Goal: Task Accomplishment & Management: Use online tool/utility

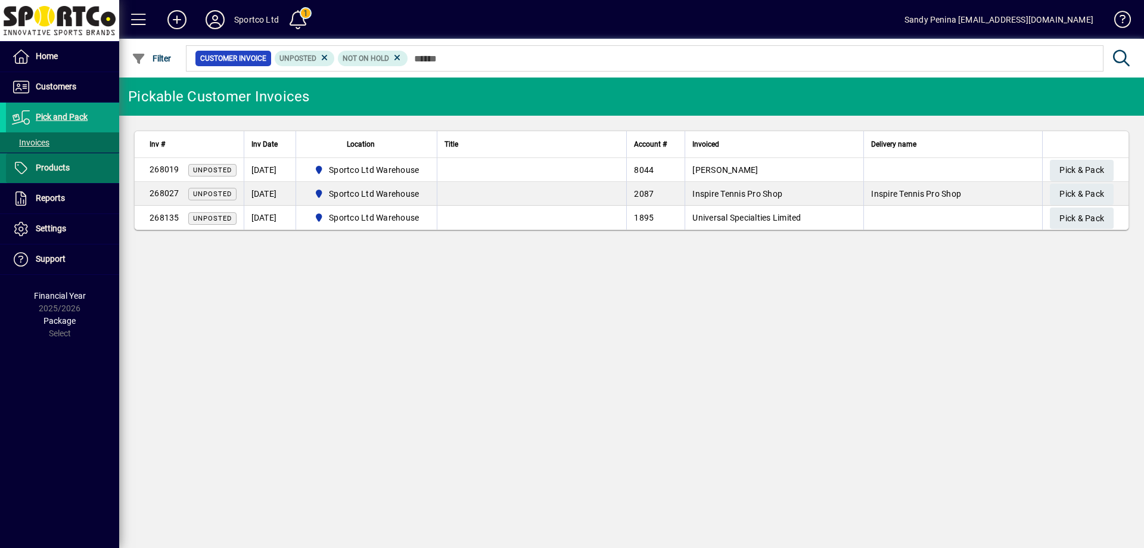
click at [70, 169] on span at bounding box center [62, 168] width 113 height 29
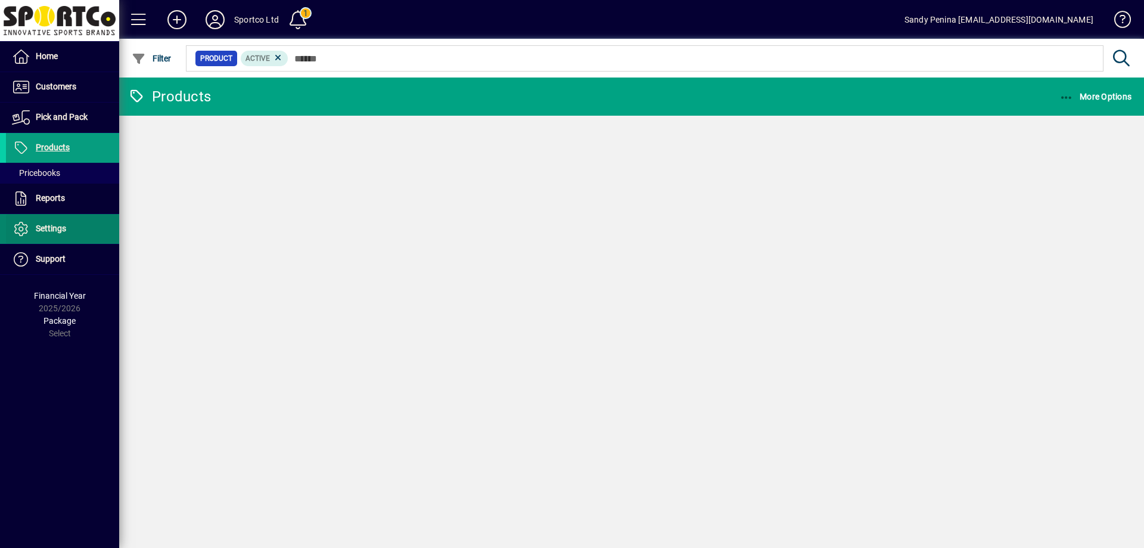
click at [64, 222] on span "Settings" at bounding box center [36, 229] width 60 height 14
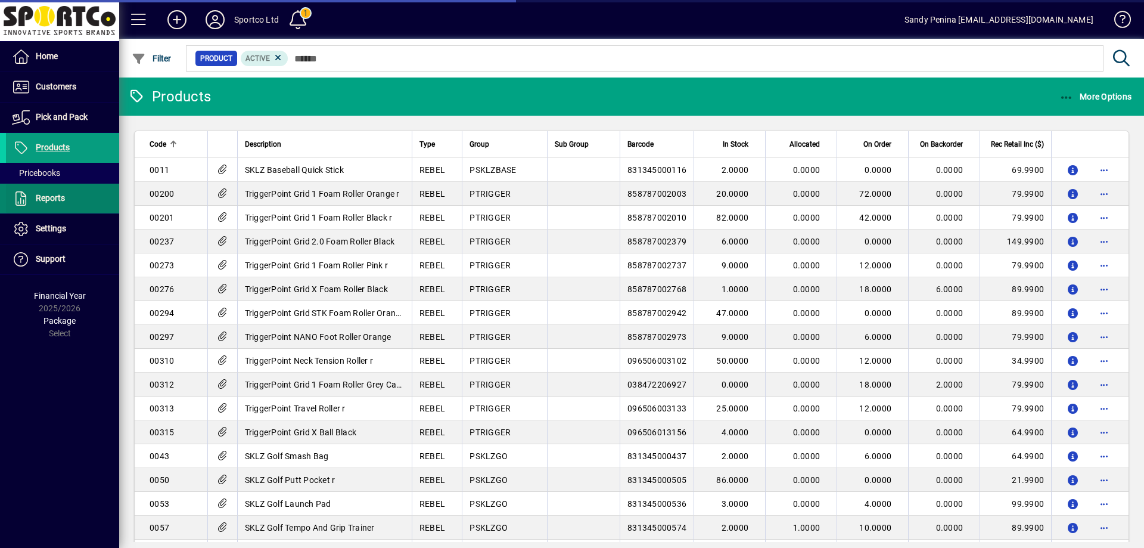
click at [29, 192] on icon at bounding box center [21, 198] width 18 height 14
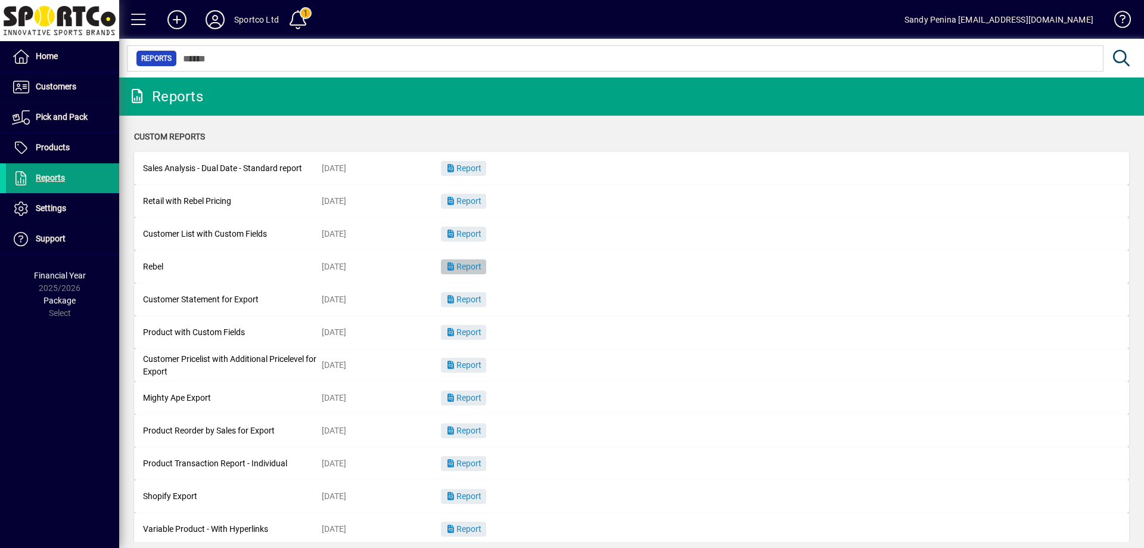
click at [485, 268] on span "button" at bounding box center [463, 267] width 45 height 29
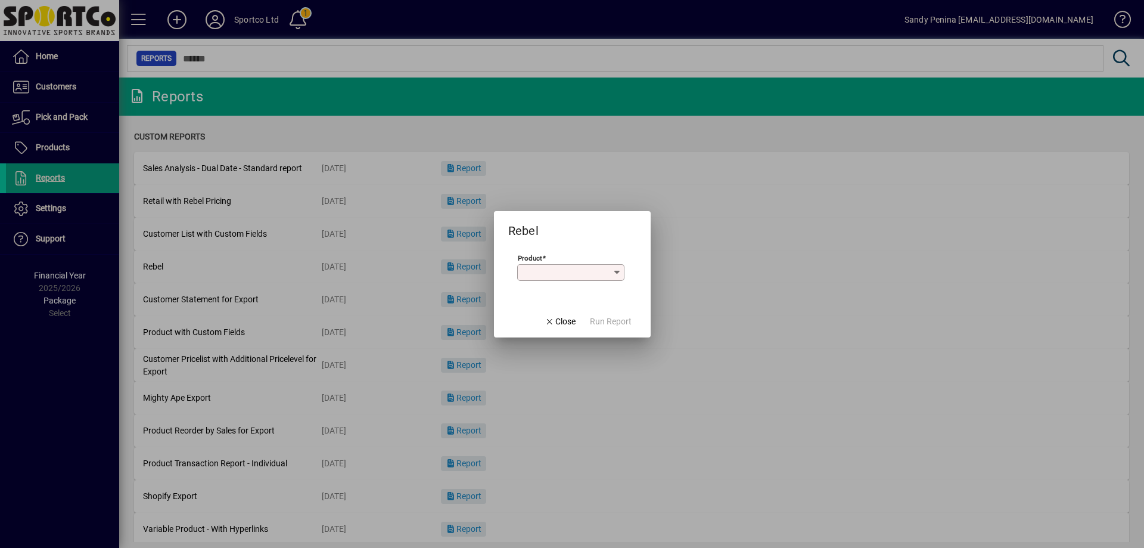
click at [523, 266] on div "Product" at bounding box center [570, 272] width 107 height 17
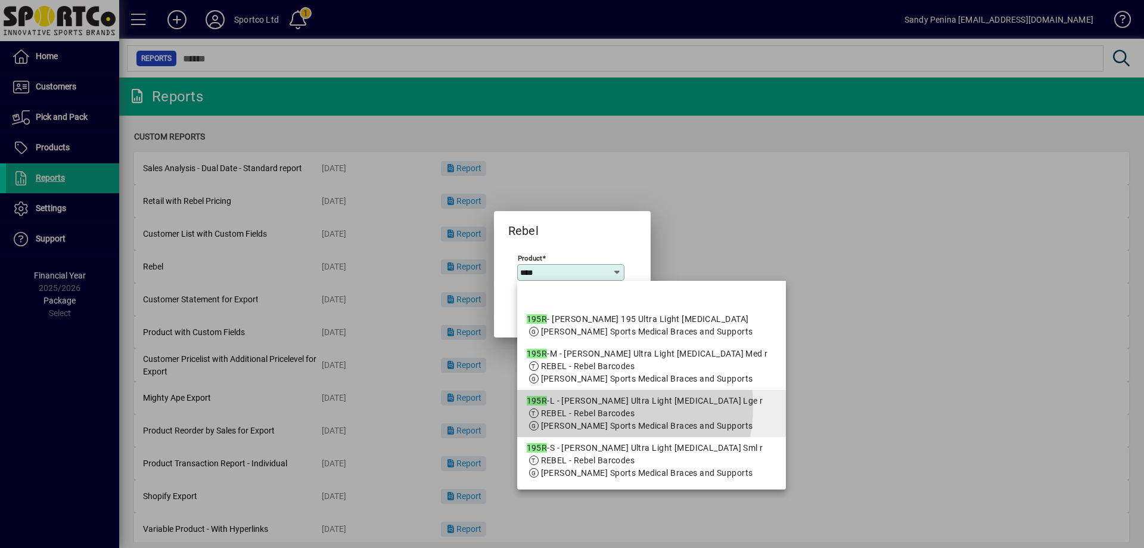
click at [597, 407] on div "195R -L - McDavid Ultra Light Ankle Brace Lge r" at bounding box center [652, 401] width 250 height 13
type input "**********"
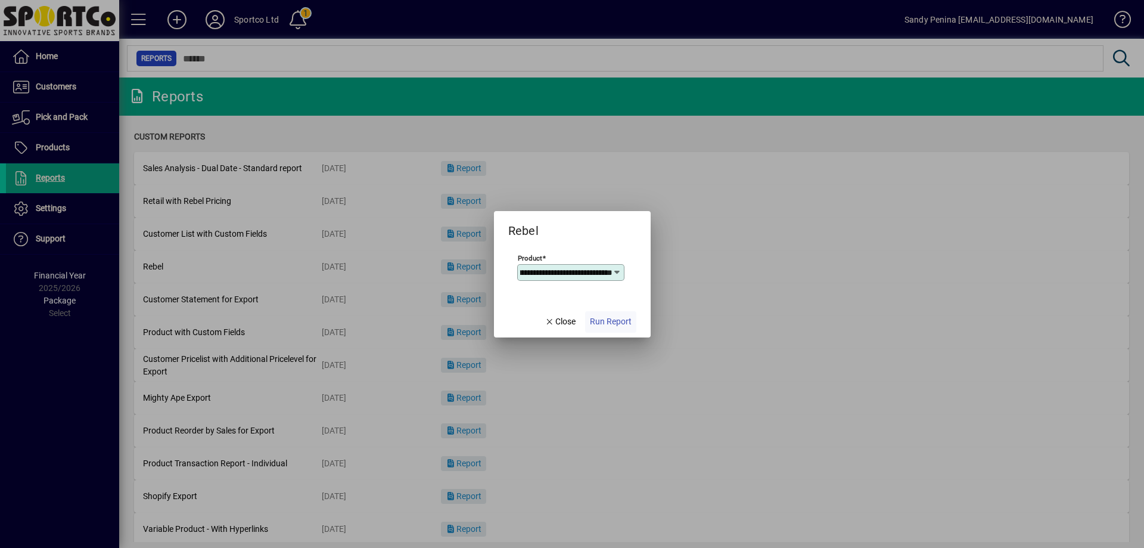
click at [620, 324] on span "Run Report" at bounding box center [611, 321] width 42 height 13
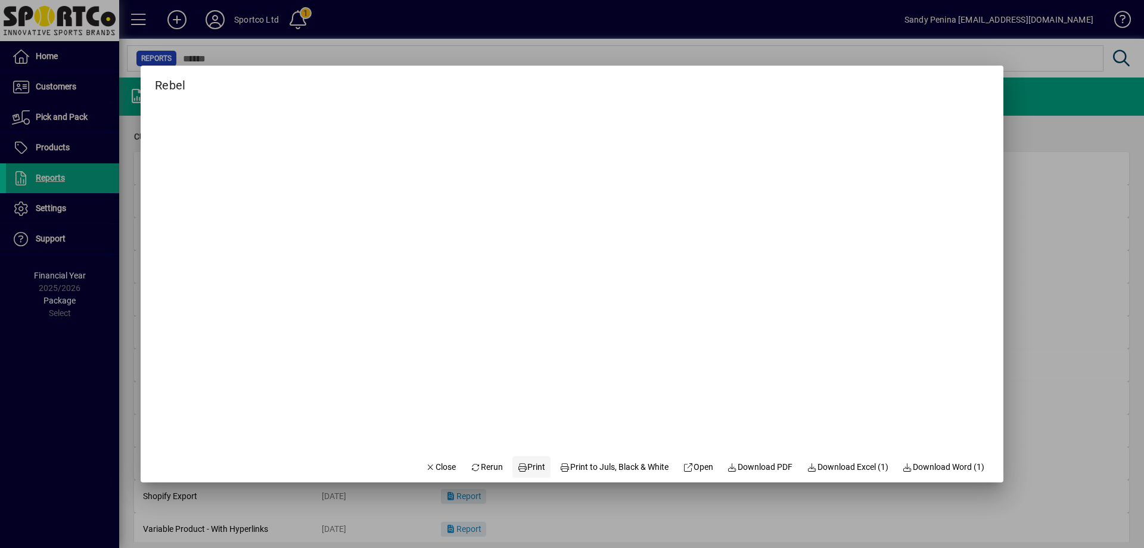
click at [518, 466] on span "Print" at bounding box center [531, 467] width 29 height 13
click at [445, 464] on span "button" at bounding box center [441, 466] width 41 height 29
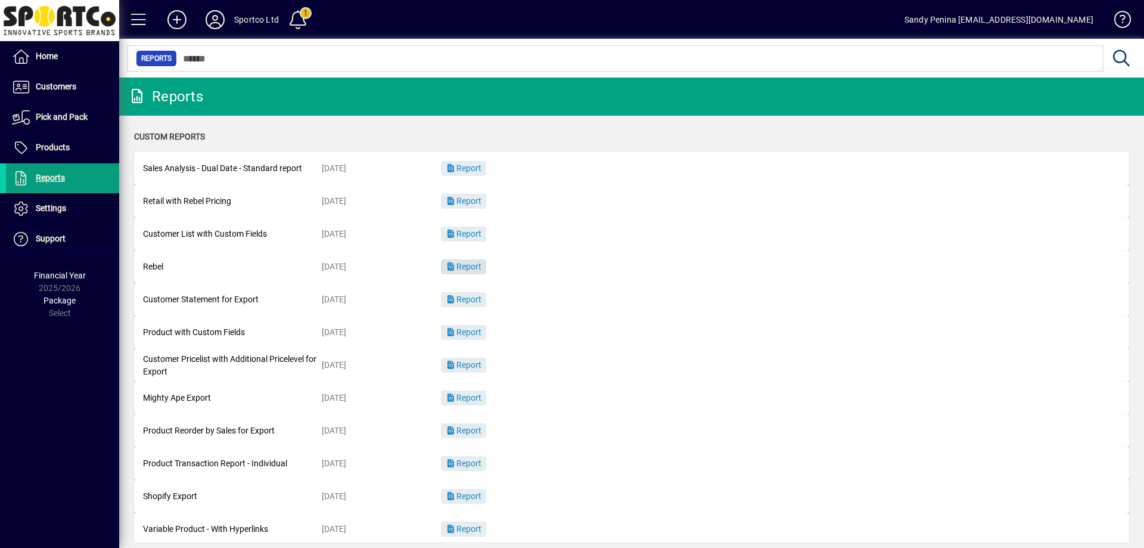
click at [465, 261] on span "button" at bounding box center [463, 267] width 45 height 29
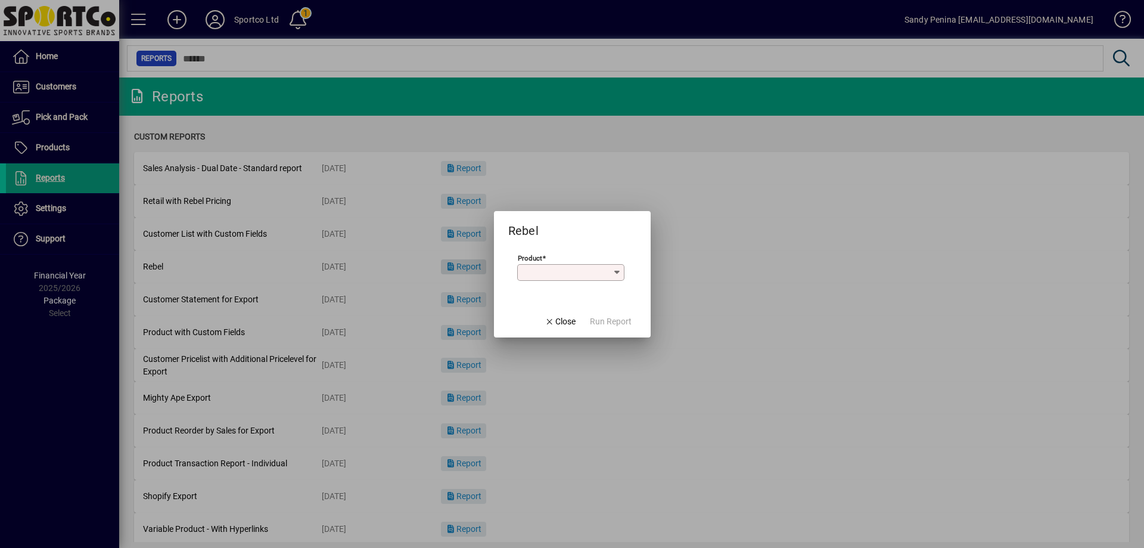
type input "*"
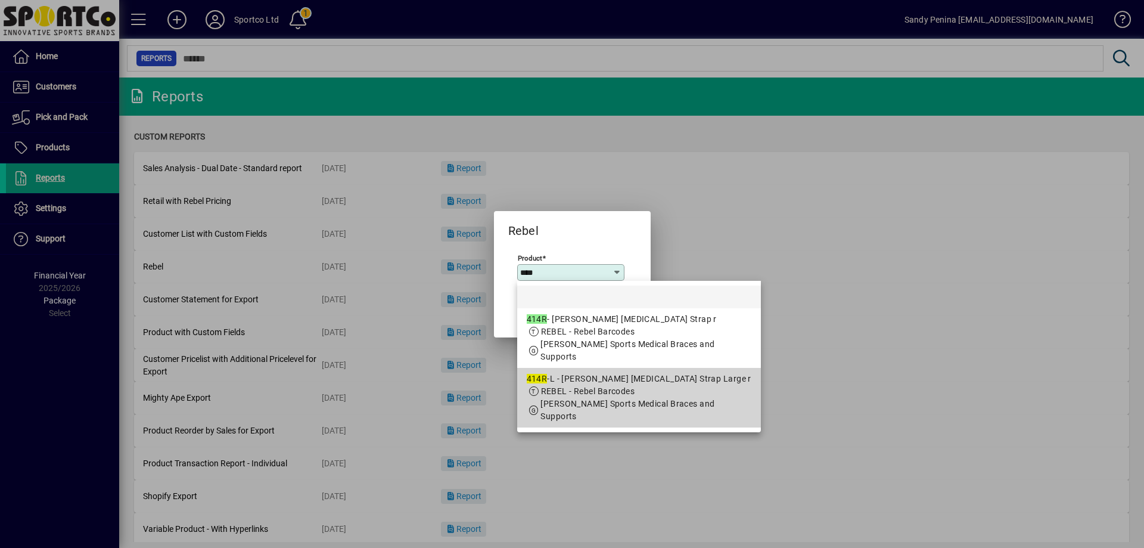
click at [639, 380] on div "414R -L - McDavid Jumper's Knee Strap Large r" at bounding box center [639, 378] width 225 height 13
type input "**********"
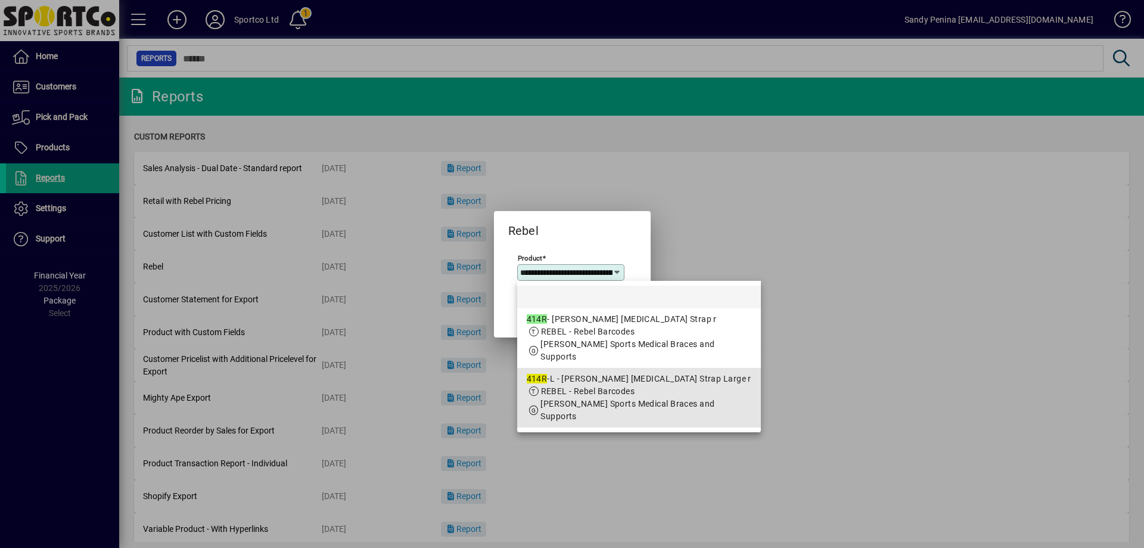
scroll to position [0, 87]
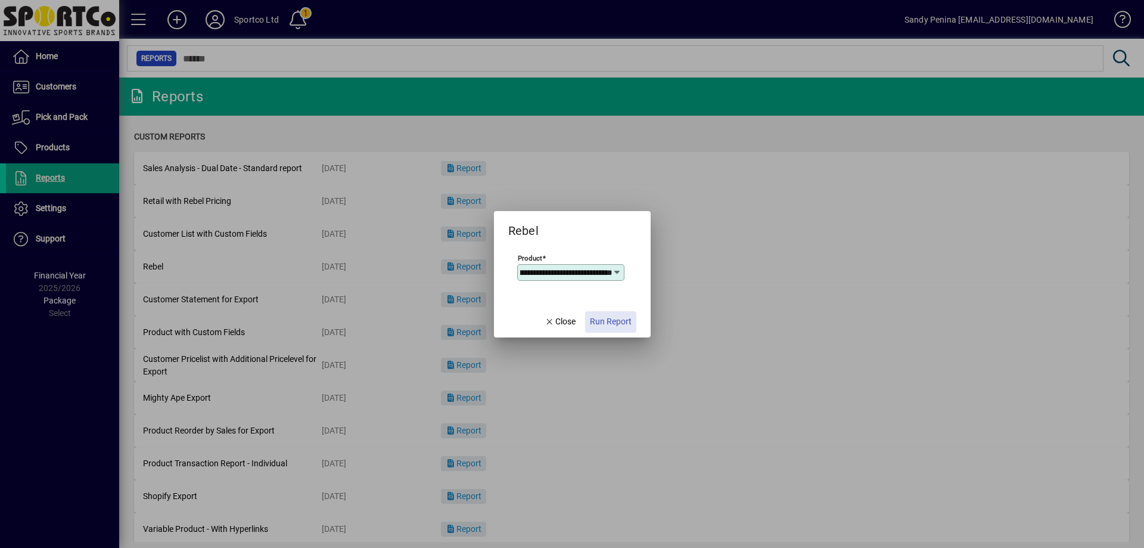
click at [602, 326] on span "Run Report" at bounding box center [611, 321] width 42 height 13
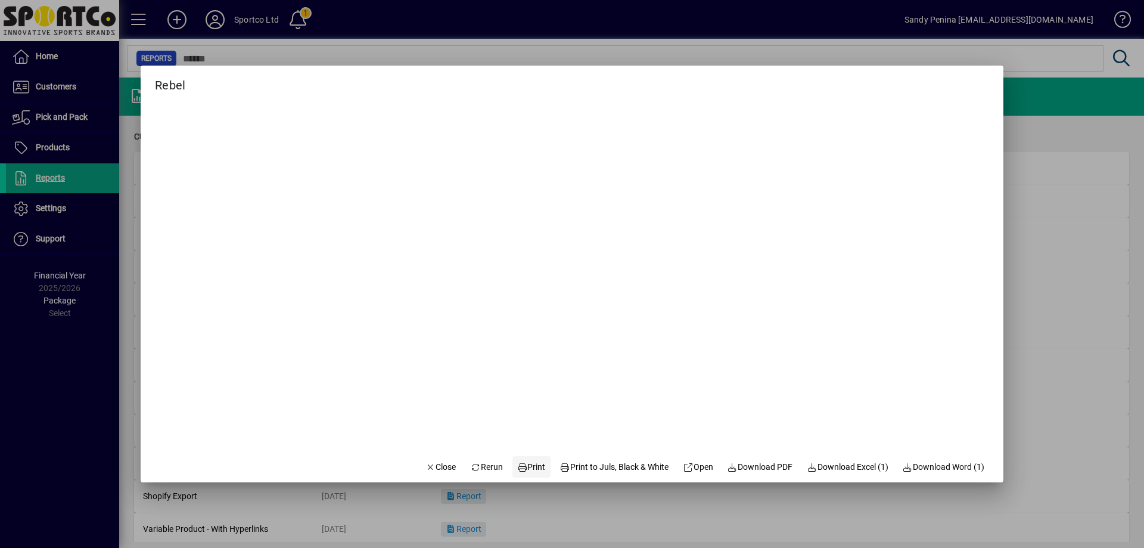
click at [538, 465] on span at bounding box center [532, 466] width 38 height 29
click at [434, 464] on span "Close" at bounding box center [441, 467] width 31 height 13
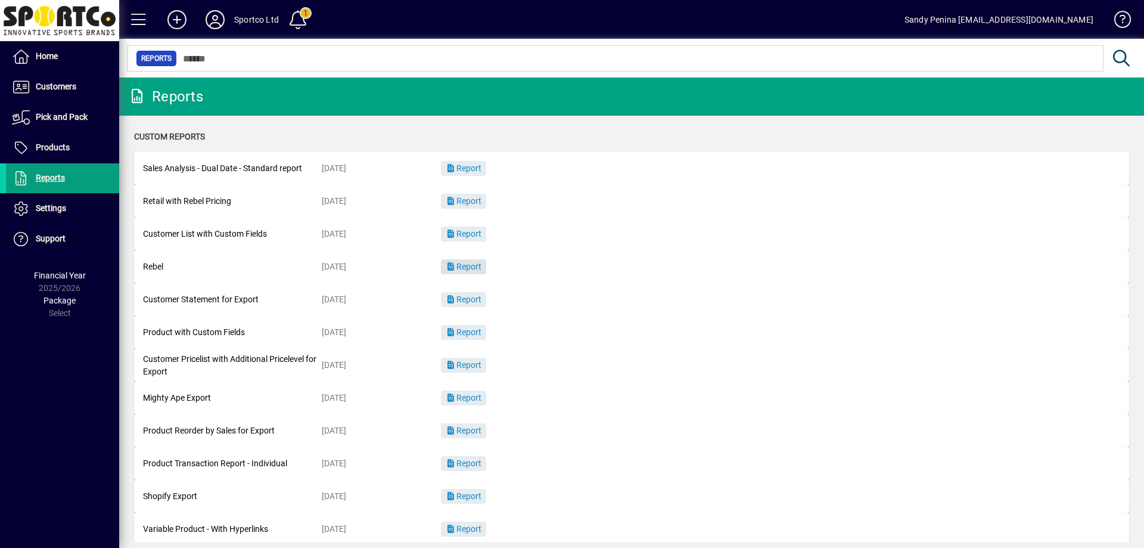
click at [457, 270] on span "Report" at bounding box center [464, 267] width 36 height 10
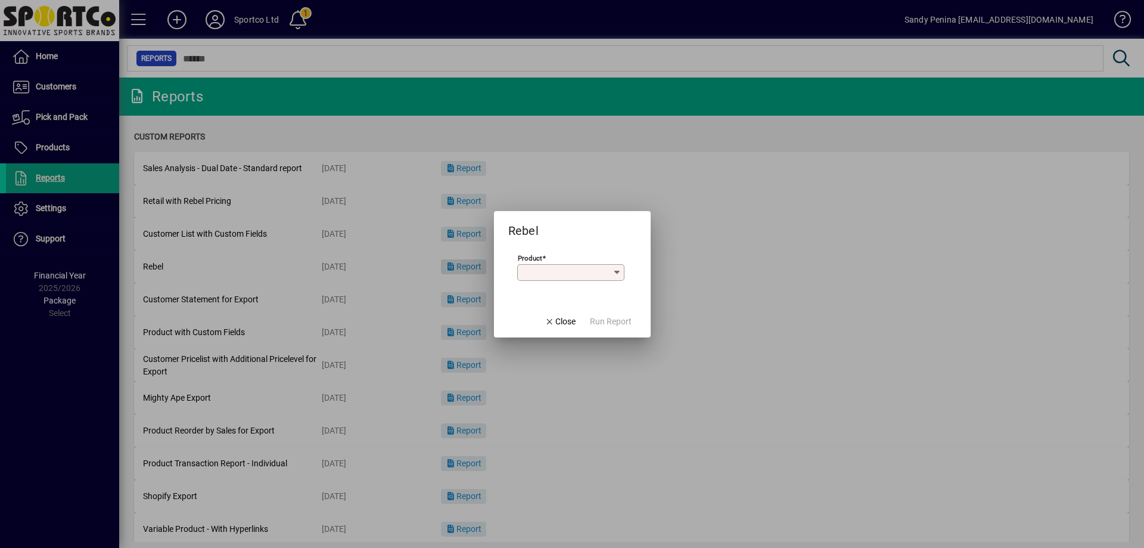
type input "*"
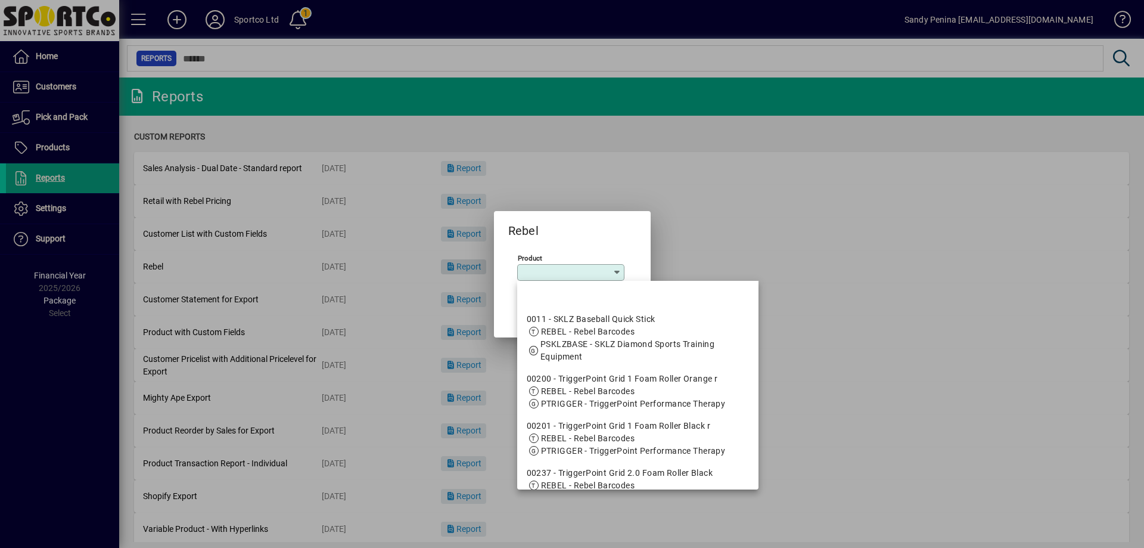
type input "*"
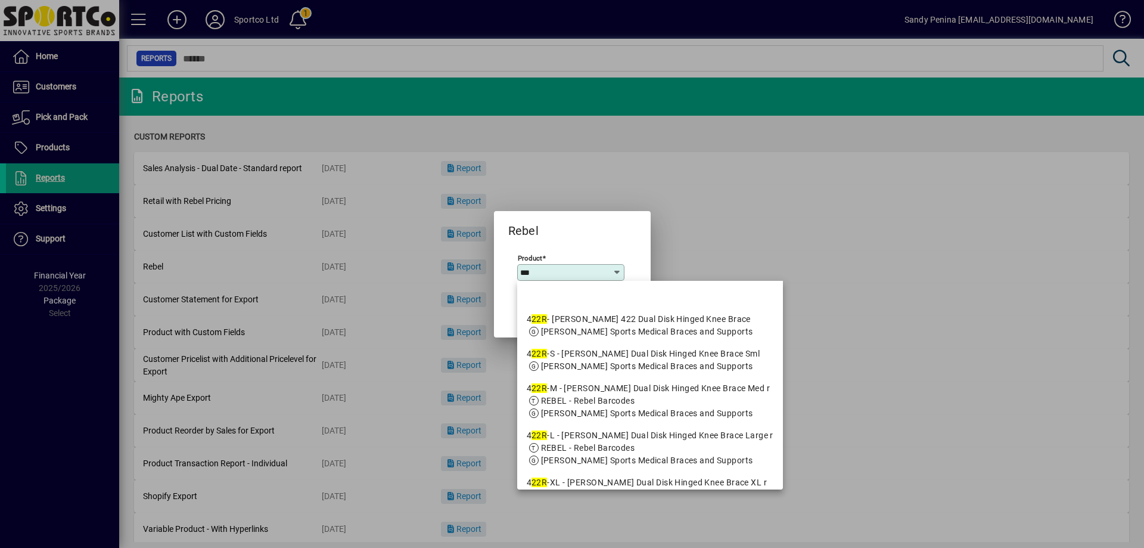
click at [524, 274] on input "***" at bounding box center [566, 273] width 92 height 10
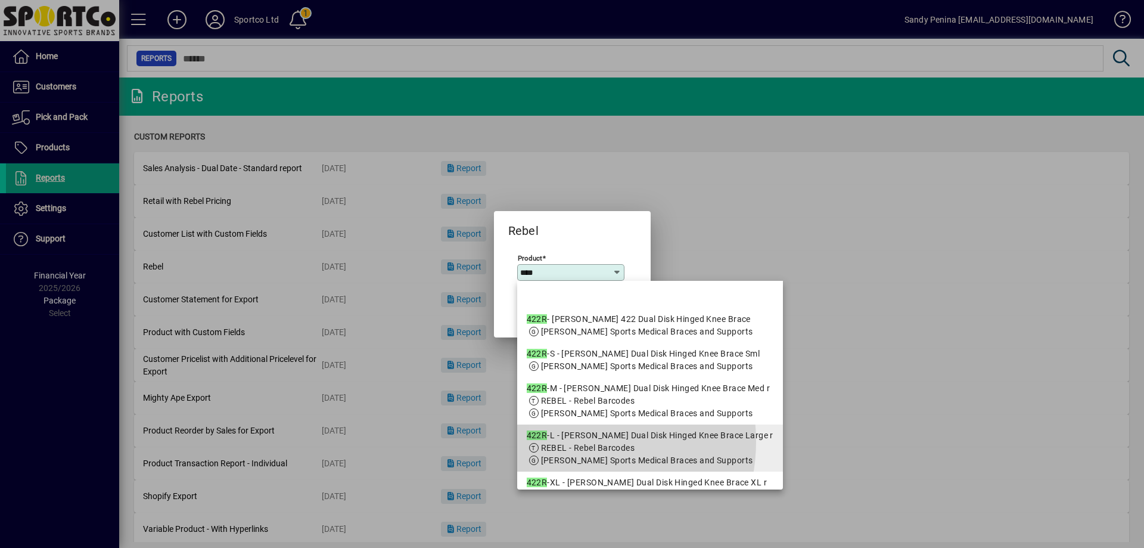
click at [567, 454] on app-search-response-field "REBEL - Rebel Barcodes" at bounding box center [588, 448] width 94 height 13
type input "**********"
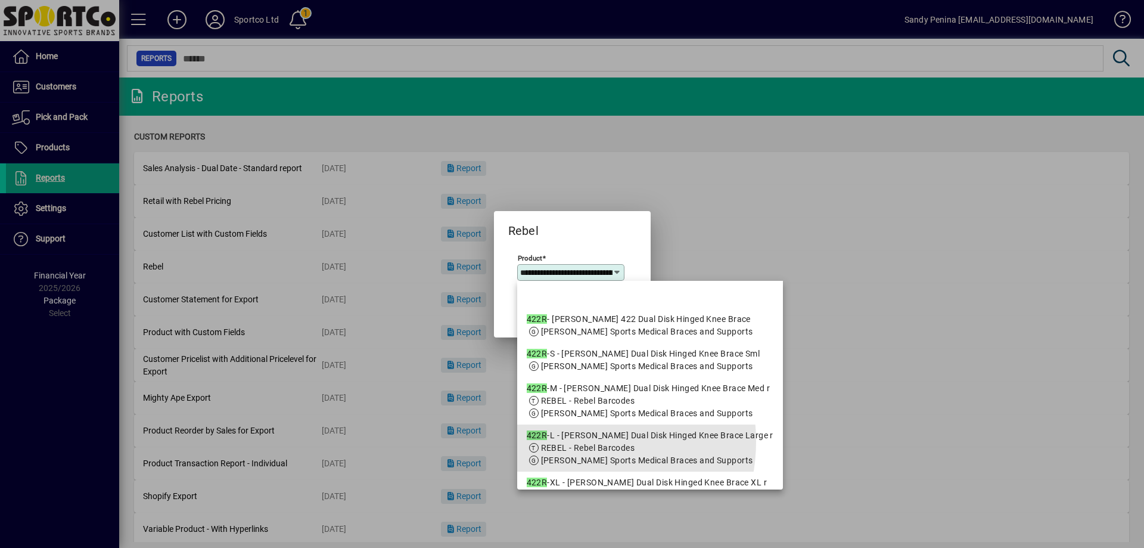
scroll to position [0, 119]
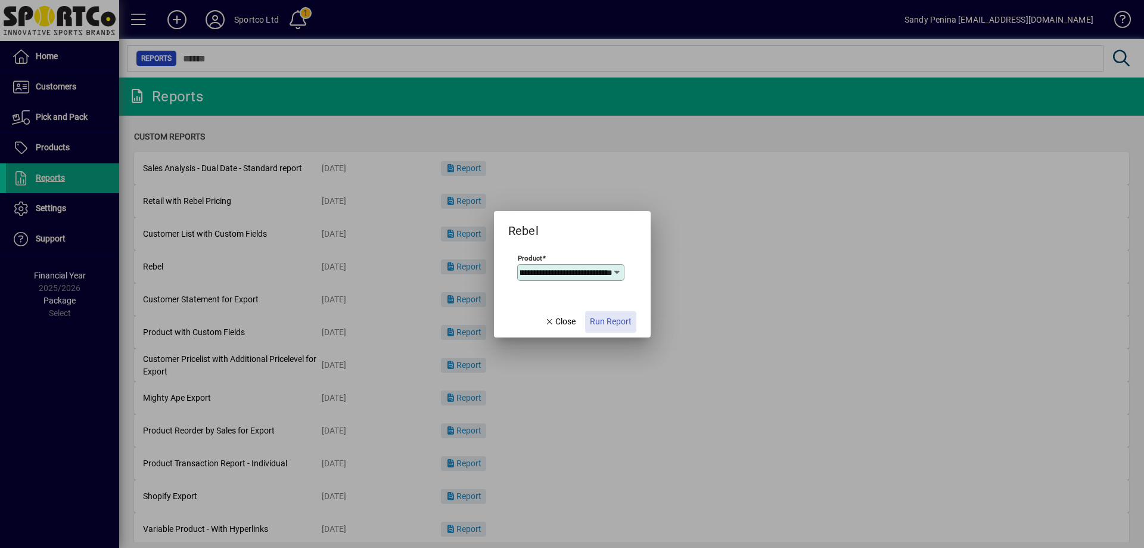
click at [607, 322] on span "Run Report" at bounding box center [611, 321] width 42 height 13
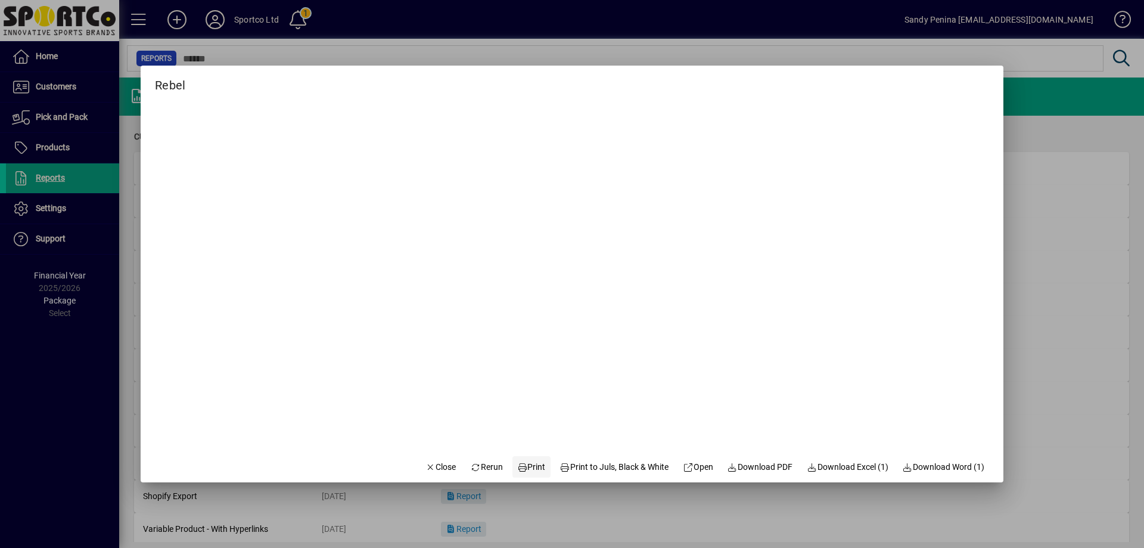
click at [527, 473] on span at bounding box center [532, 466] width 38 height 29
click at [431, 472] on span "Close" at bounding box center [441, 467] width 31 height 13
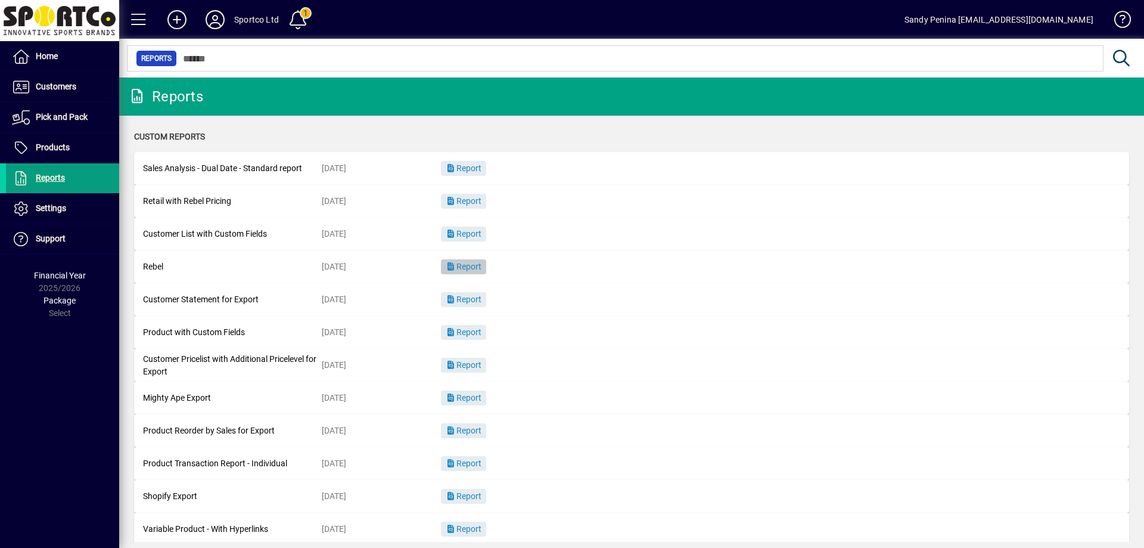
click at [471, 269] on span "Report" at bounding box center [464, 267] width 36 height 10
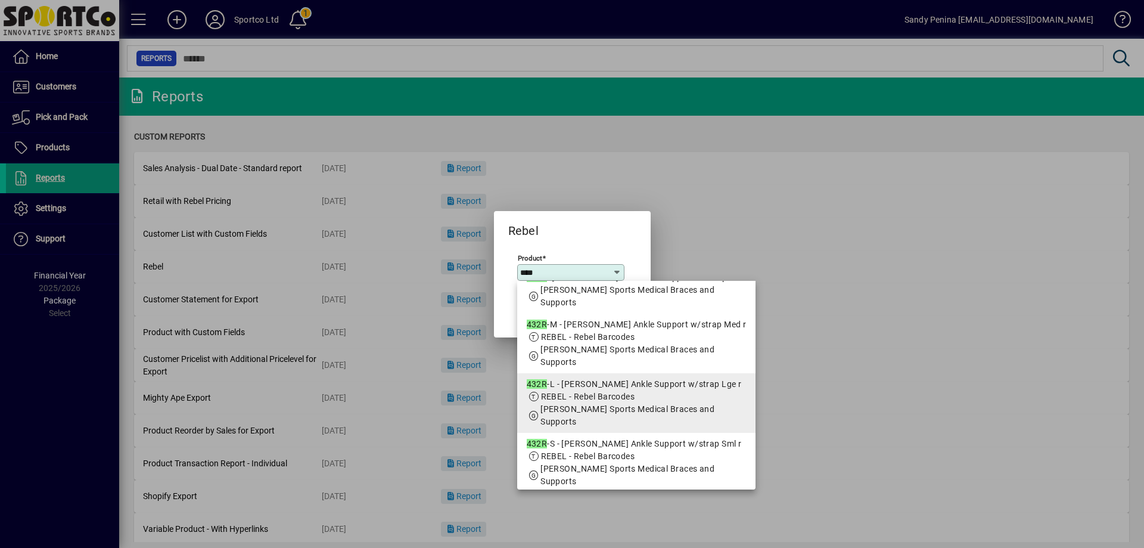
scroll to position [60, 0]
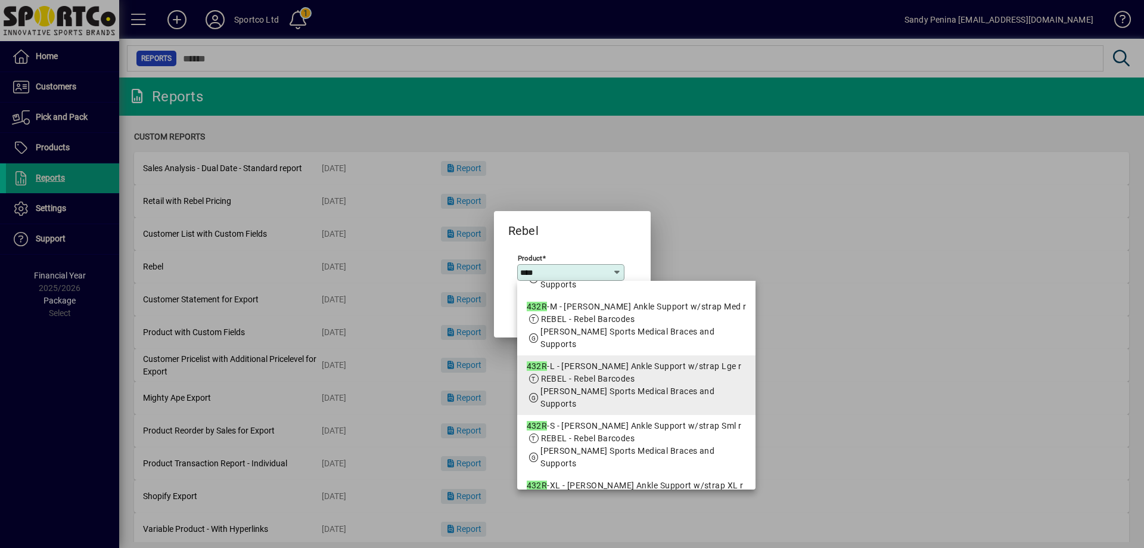
click at [641, 383] on span "REBEL - Rebel Barcodes" at bounding box center [637, 378] width 220 height 13
type input "**********"
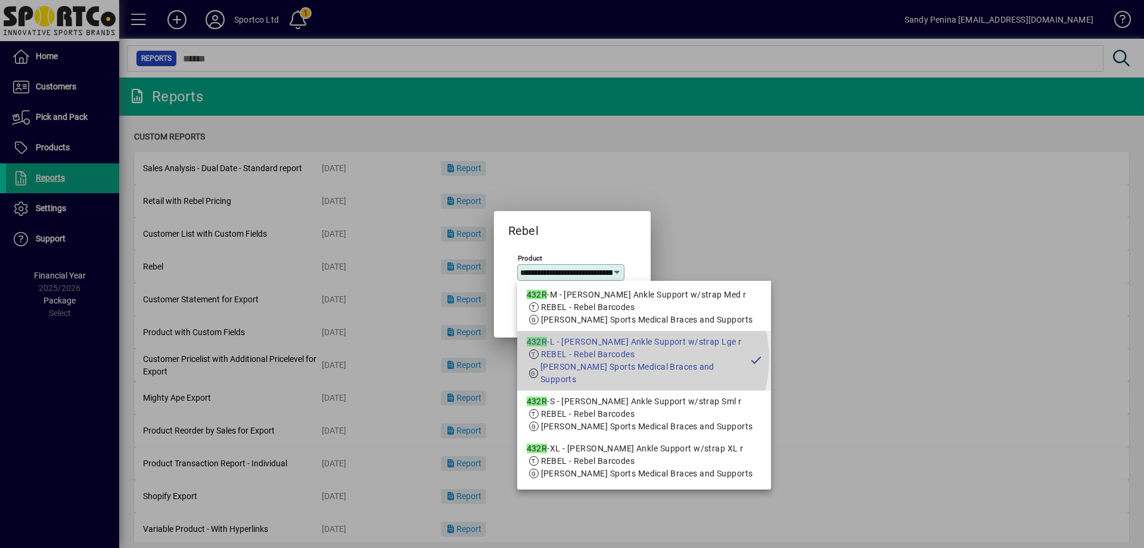
scroll to position [0, 86]
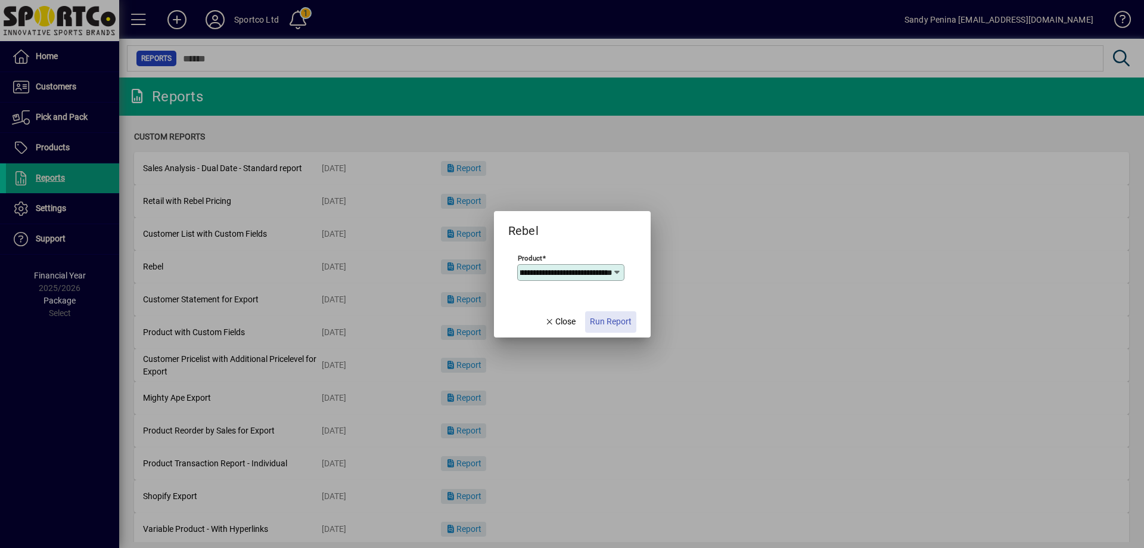
click at [611, 319] on span "Run Report" at bounding box center [611, 321] width 42 height 13
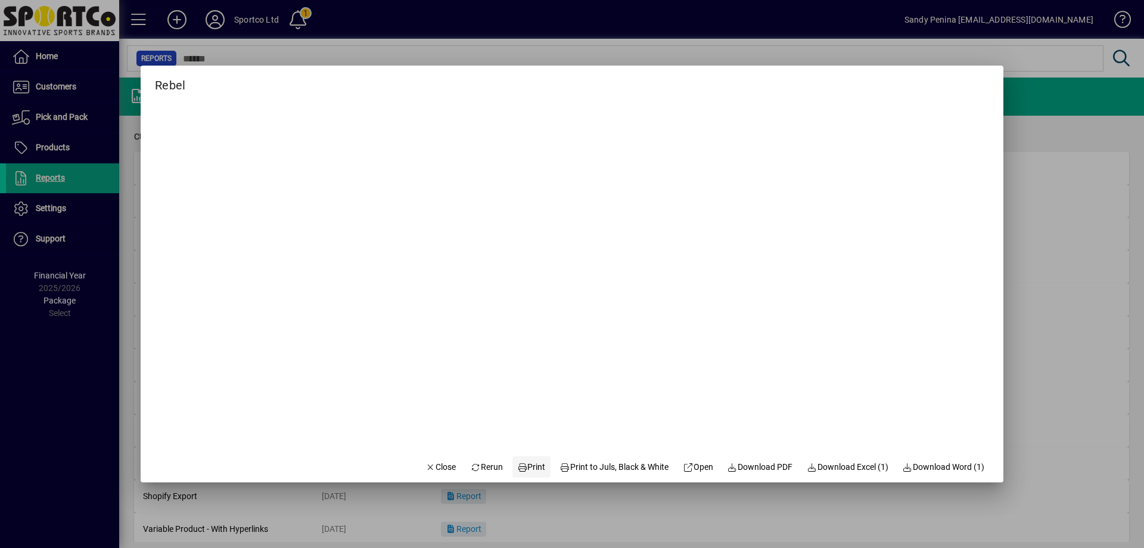
click at [529, 462] on span "Print" at bounding box center [531, 467] width 29 height 13
click at [434, 467] on span "Close" at bounding box center [441, 467] width 31 height 13
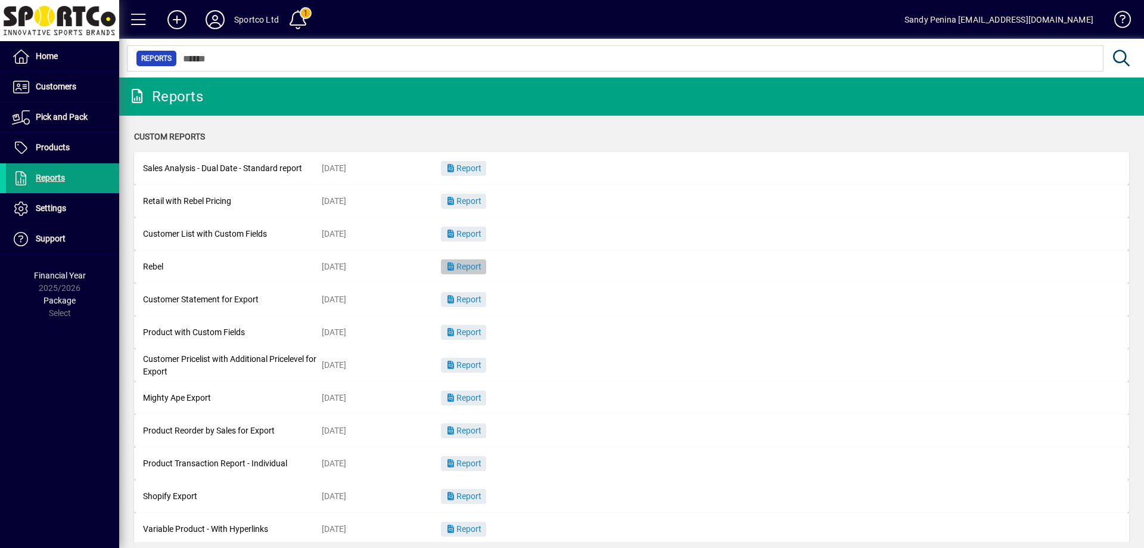
click at [470, 265] on span "Report" at bounding box center [464, 267] width 36 height 10
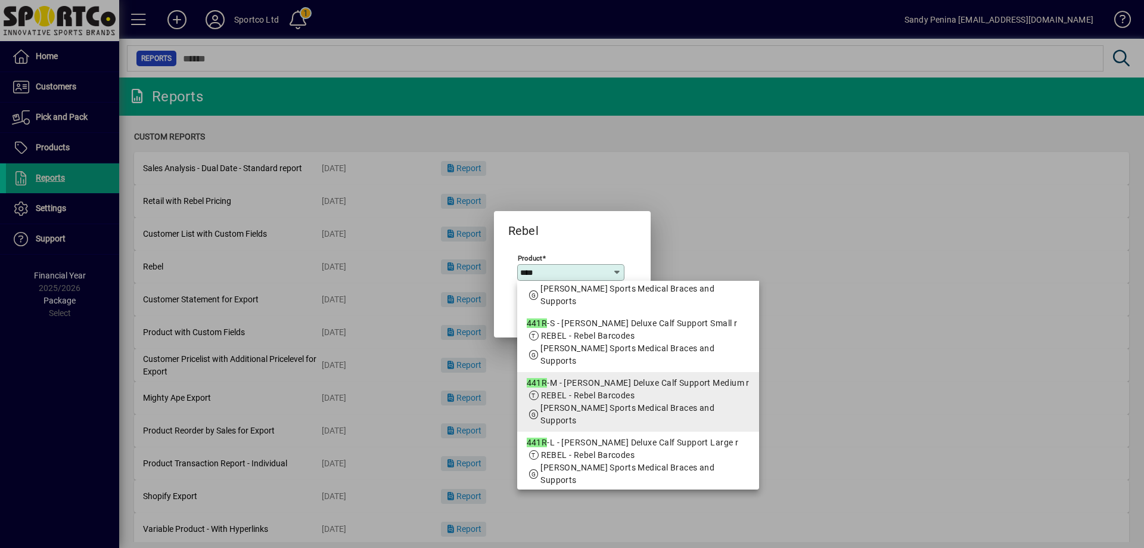
scroll to position [60, 0]
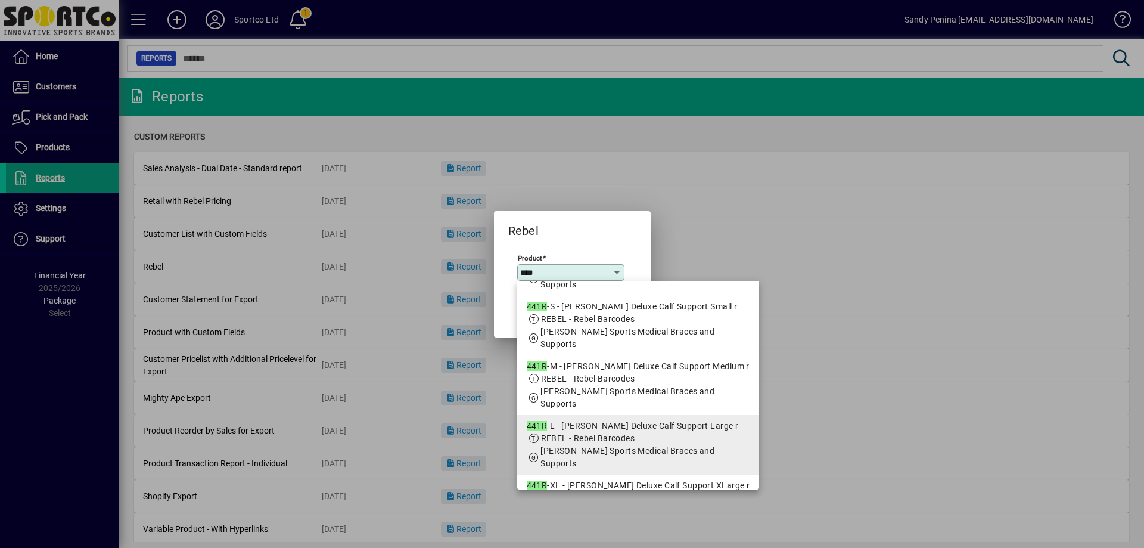
click at [614, 418] on mat-option "441R -L - McDavid Deluxe Calf Support Large r REBEL - Rebel Barcodes MCDAVID - …" at bounding box center [638, 445] width 243 height 60
type input "**********"
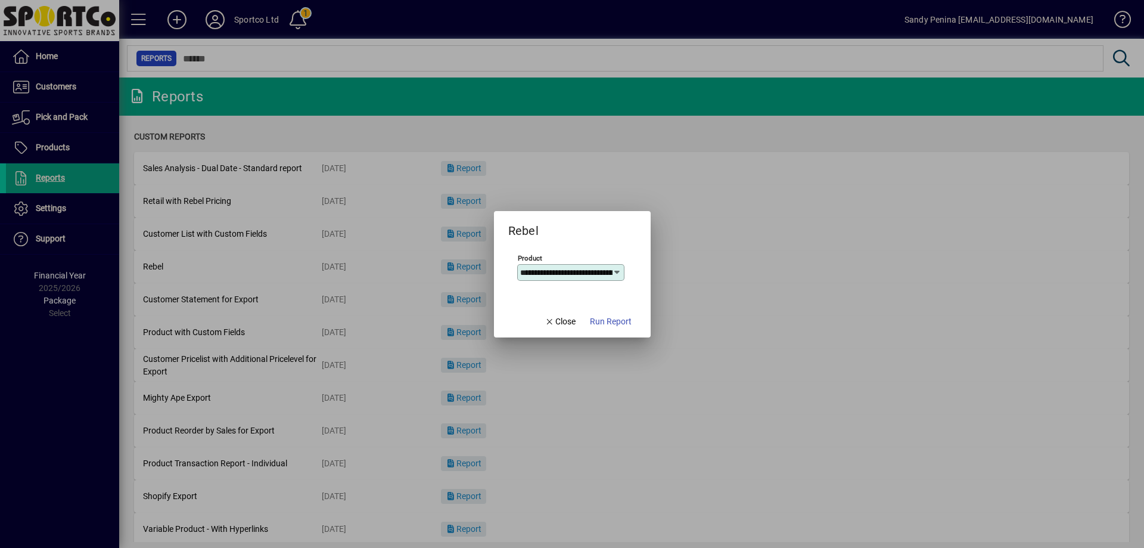
scroll to position [0, 84]
click at [601, 321] on span "Run Report" at bounding box center [611, 321] width 42 height 13
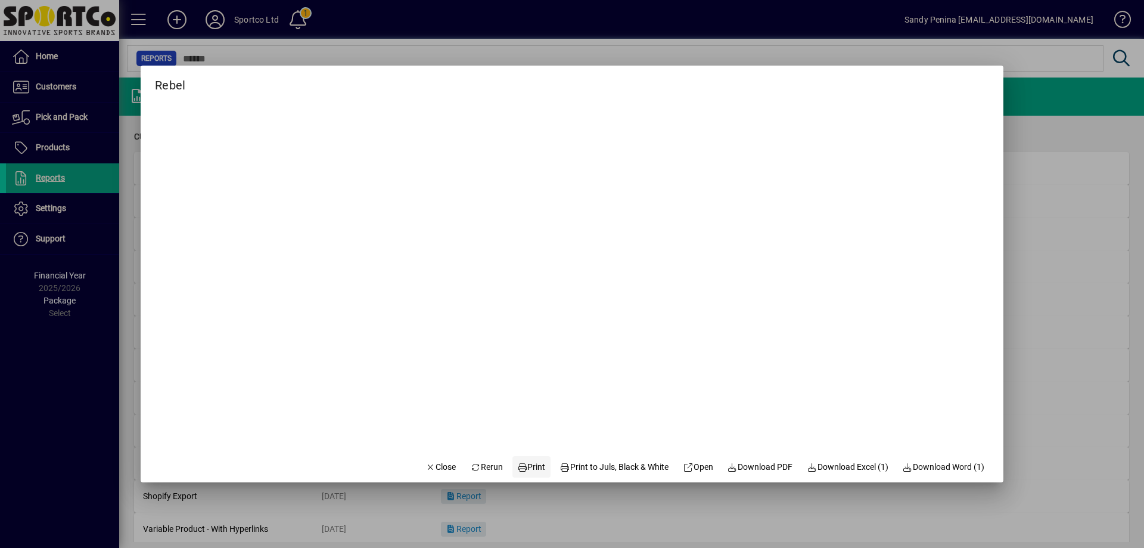
click at [529, 474] on button "Print" at bounding box center [532, 466] width 38 height 21
click at [428, 468] on span "Close" at bounding box center [441, 467] width 31 height 13
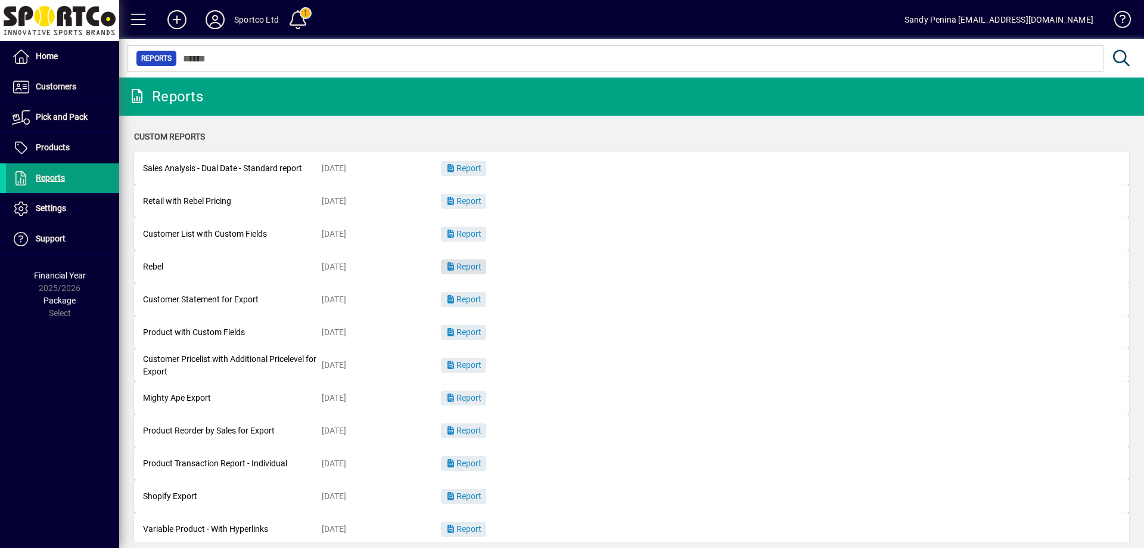
click at [473, 268] on span "Report" at bounding box center [464, 267] width 36 height 10
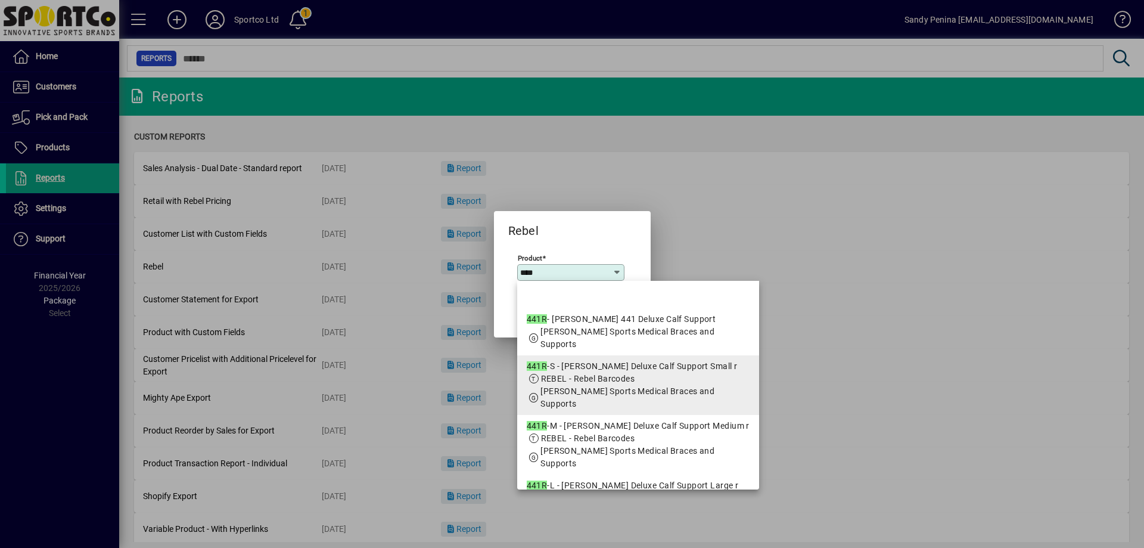
click at [570, 386] on span "MCDAVID - McDavid Sports Medical Braces and Supports" at bounding box center [628, 397] width 174 height 22
type input "**********"
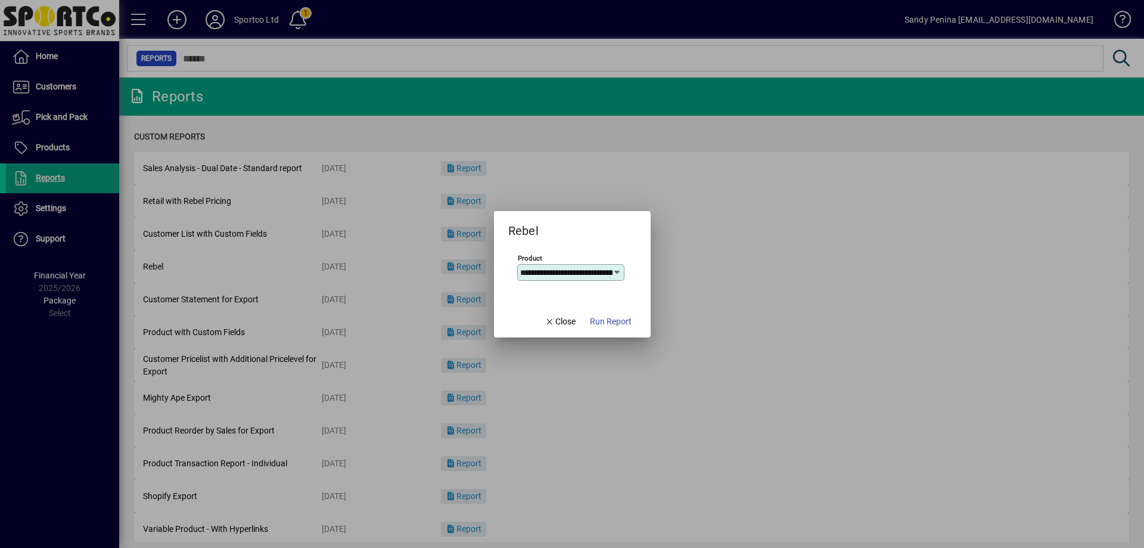
scroll to position [0, 85]
click at [605, 326] on span "Run Report" at bounding box center [611, 321] width 42 height 13
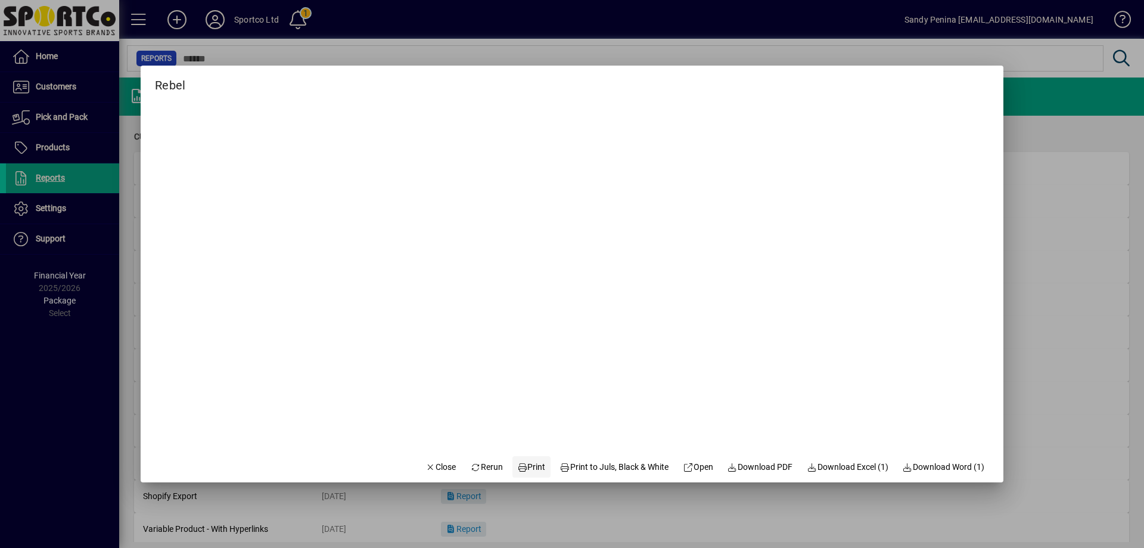
click at [520, 466] on span "Print" at bounding box center [531, 467] width 29 height 13
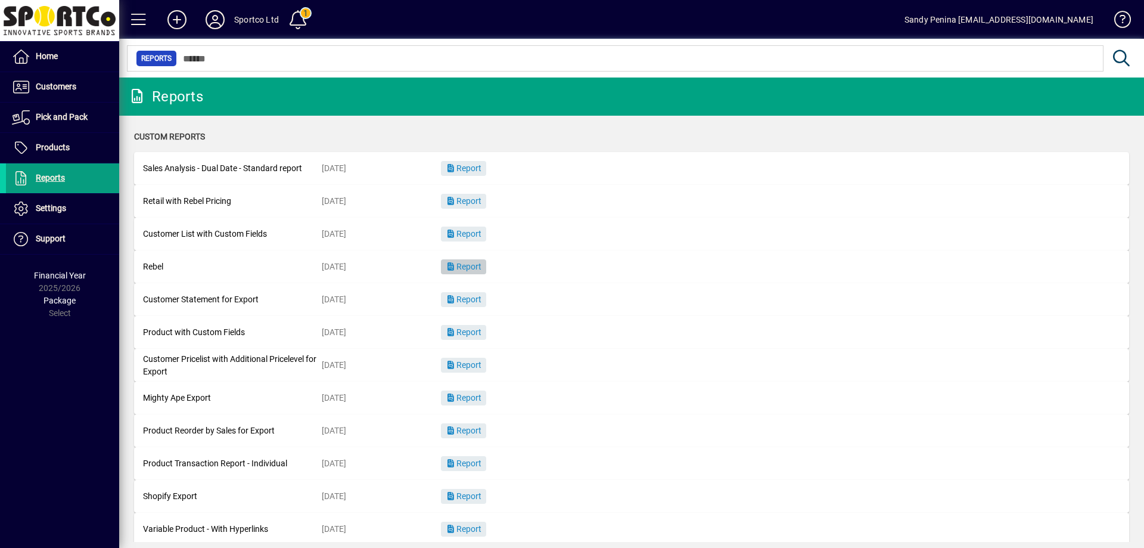
click at [459, 264] on span "Report" at bounding box center [464, 267] width 36 height 10
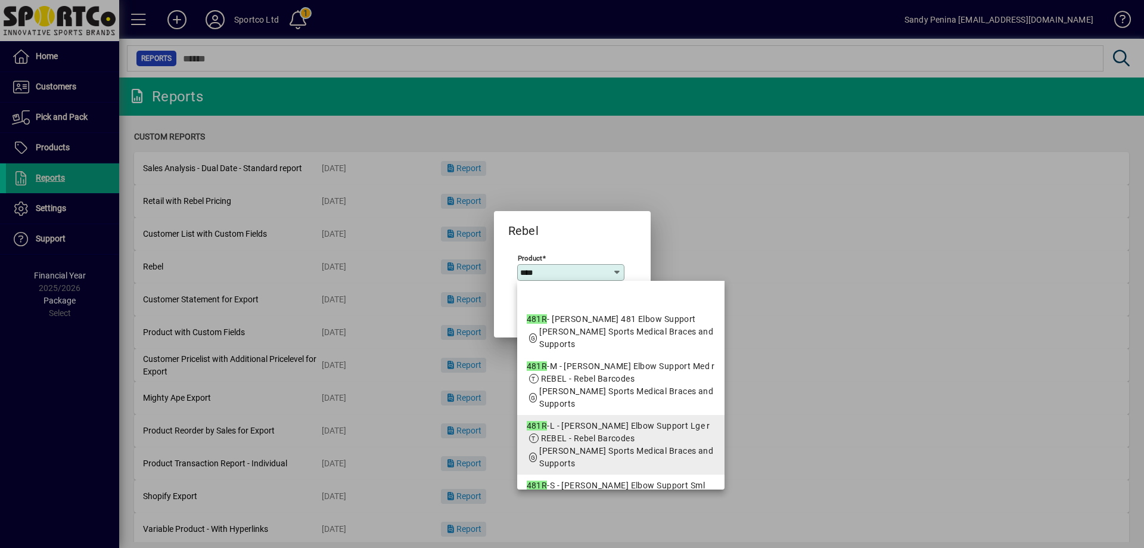
click at [652, 442] on span "REBEL - Rebel Barcodes" at bounding box center [621, 438] width 188 height 13
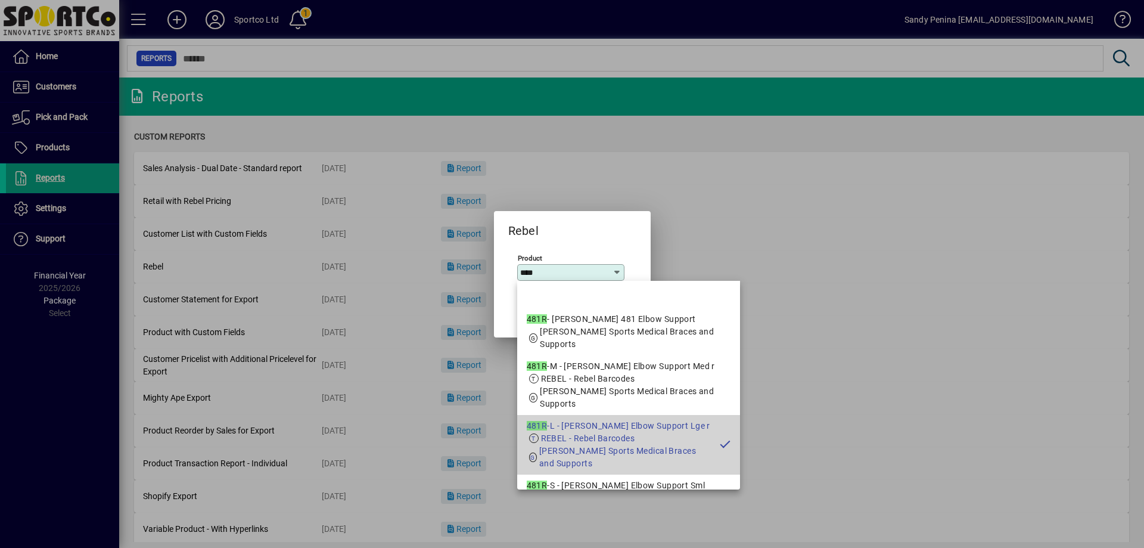
type input "**********"
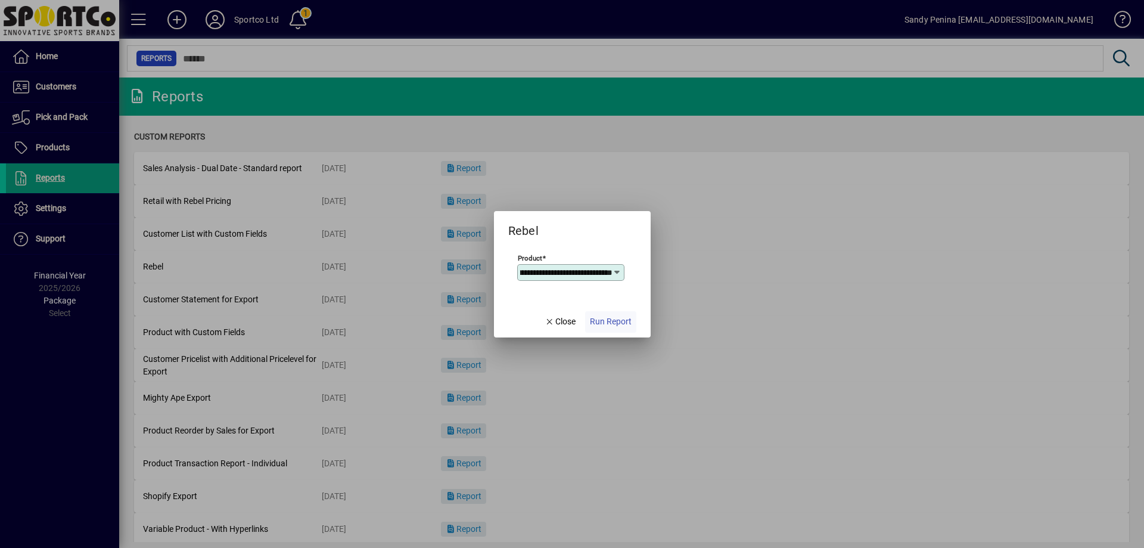
click at [601, 323] on span "Run Report" at bounding box center [611, 321] width 42 height 13
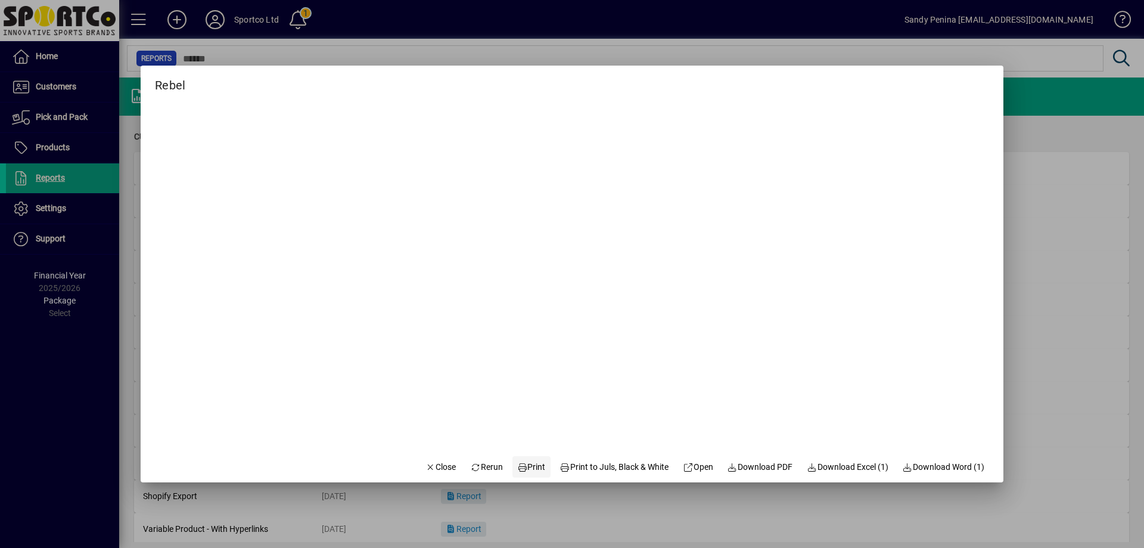
click at [517, 464] on icon at bounding box center [522, 467] width 11 height 8
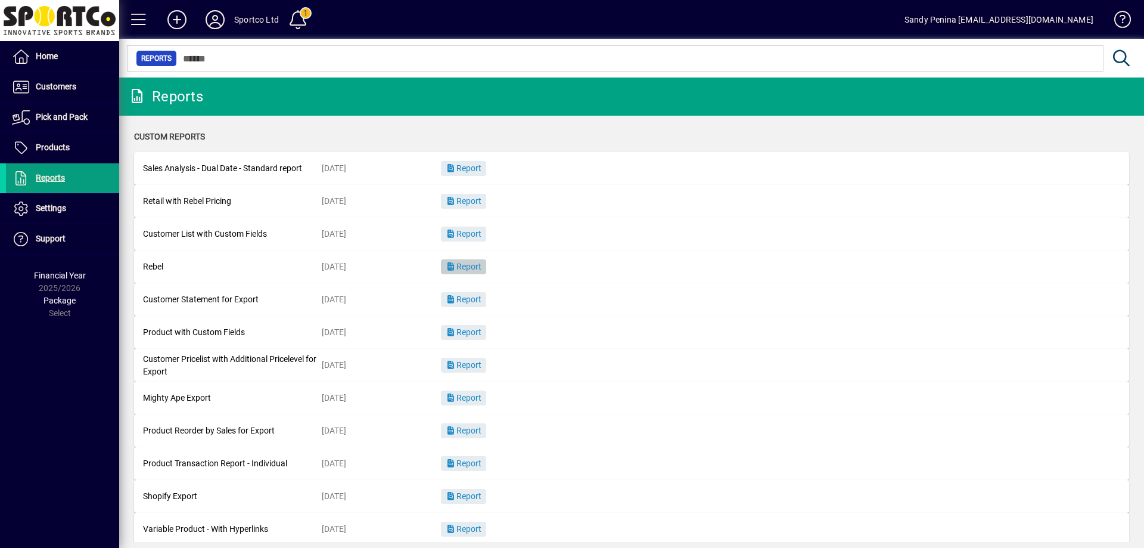
click at [464, 262] on span "Report" at bounding box center [464, 267] width 36 height 10
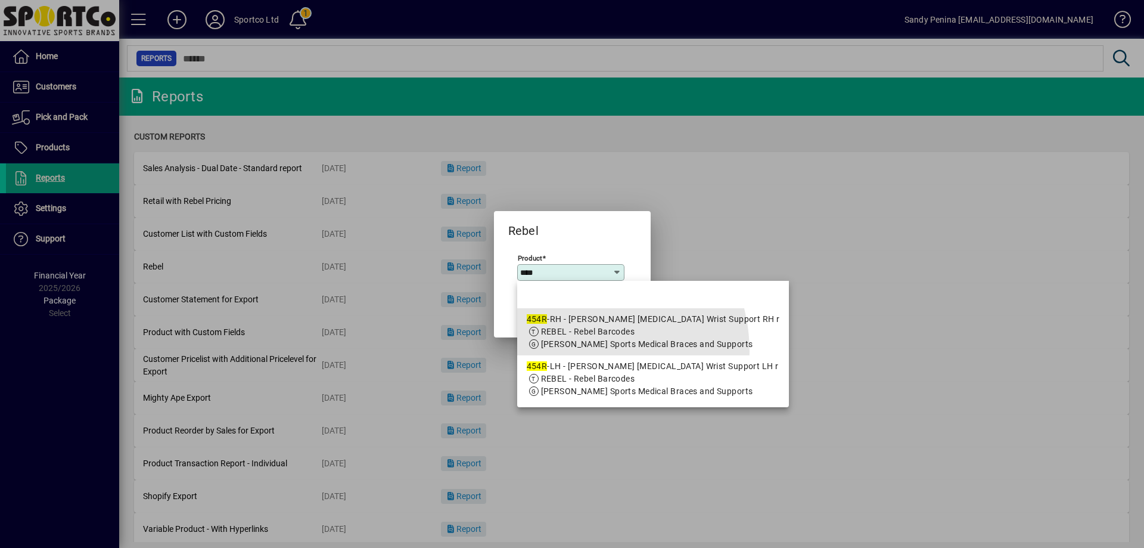
drag, startPoint x: 572, startPoint y: 352, endPoint x: 572, endPoint y: 362, distance: 10.7
click at [572, 349] on span "MCDAVID - McDavid Sports Medical Braces and Supports" at bounding box center [647, 344] width 212 height 10
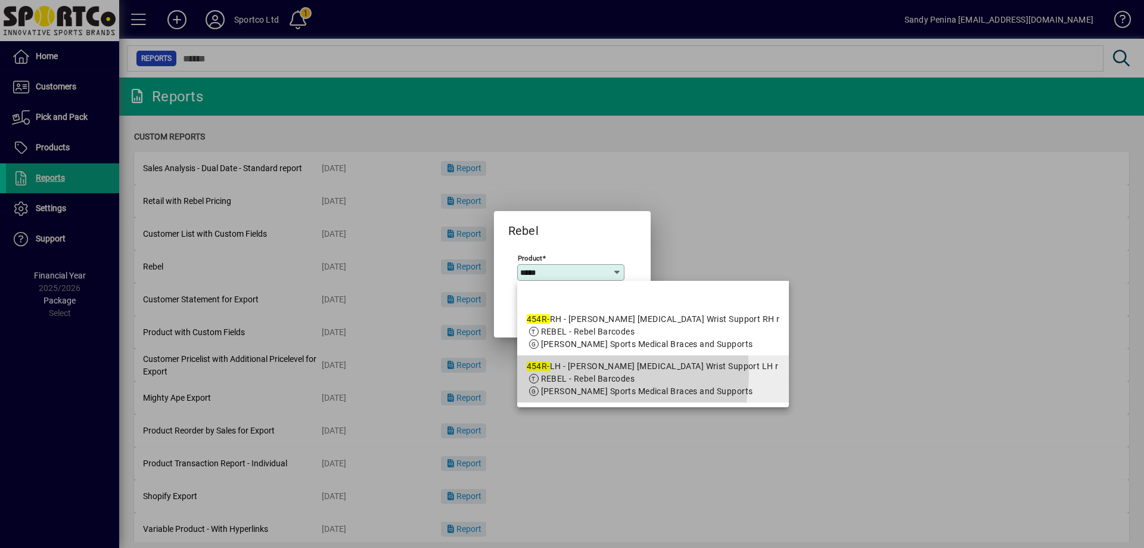
click at [575, 385] on app-search-response-field "REBEL - Rebel Barcodes" at bounding box center [588, 378] width 94 height 13
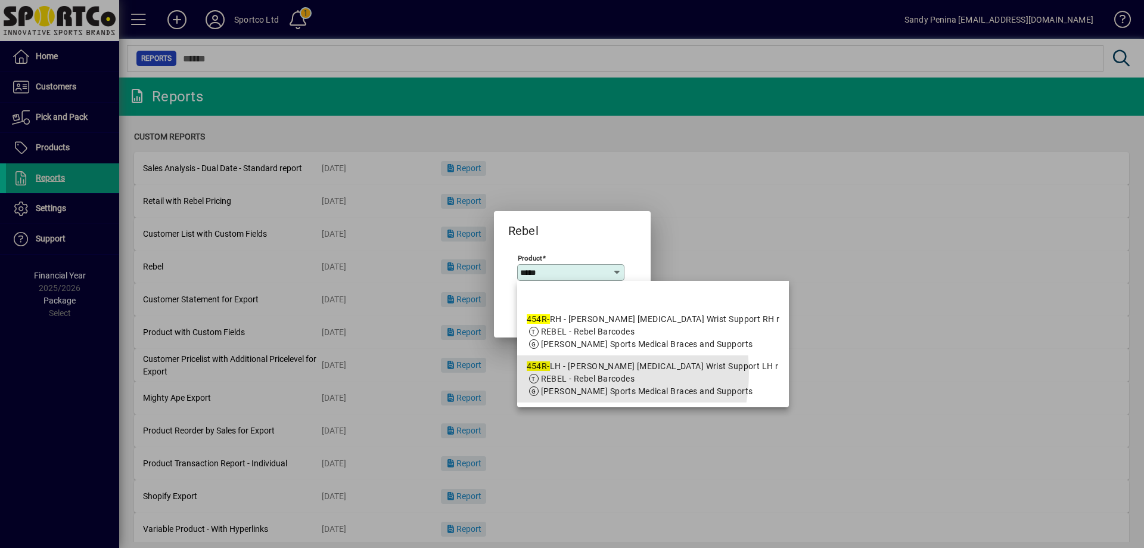
type input "**********"
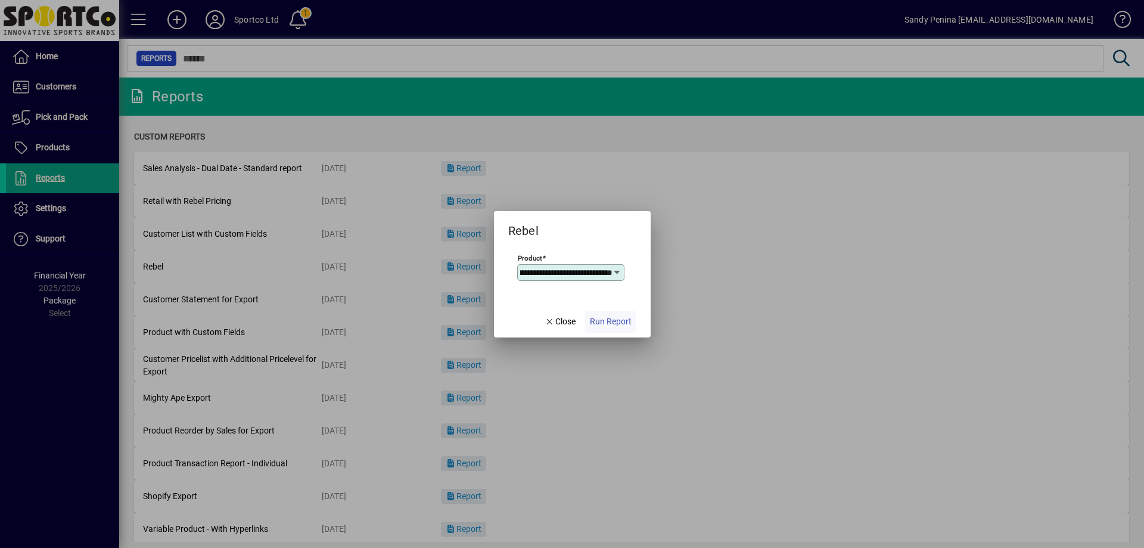
click at [609, 318] on span "Run Report" at bounding box center [611, 321] width 42 height 13
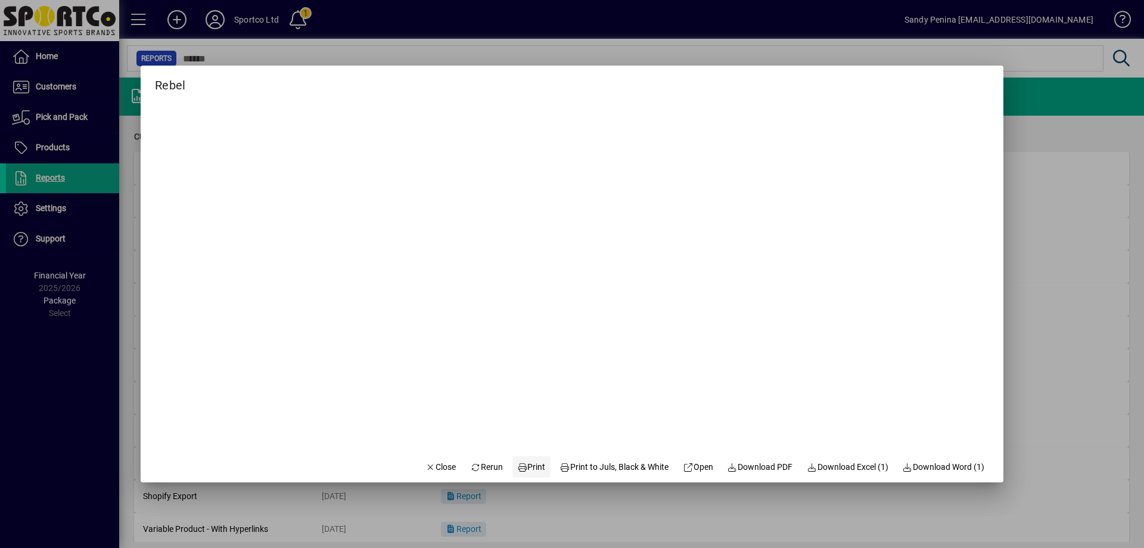
click at [533, 470] on span "Print" at bounding box center [531, 467] width 29 height 13
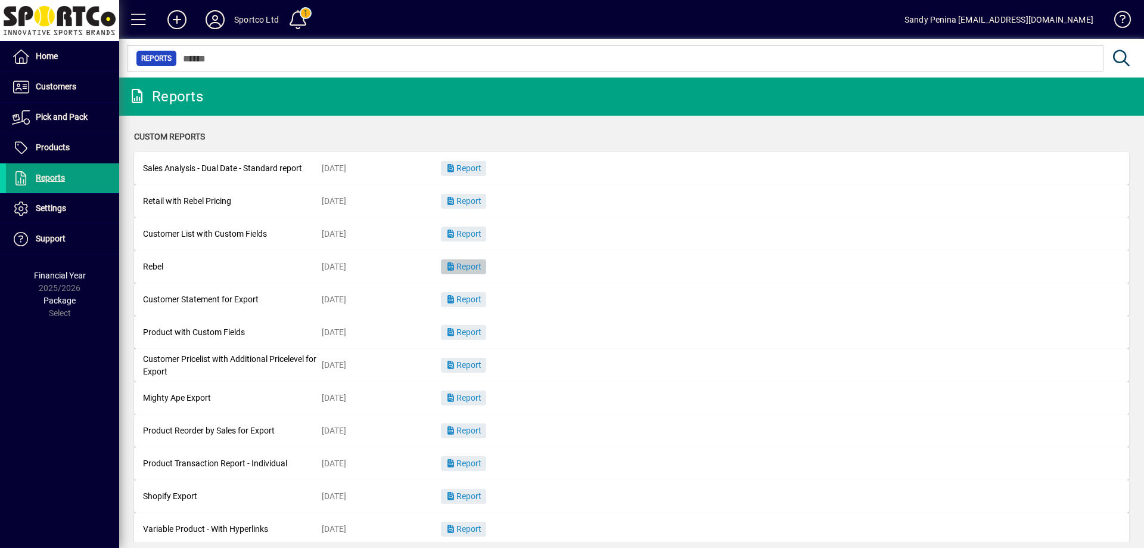
click at [478, 267] on span "Report" at bounding box center [464, 267] width 36 height 10
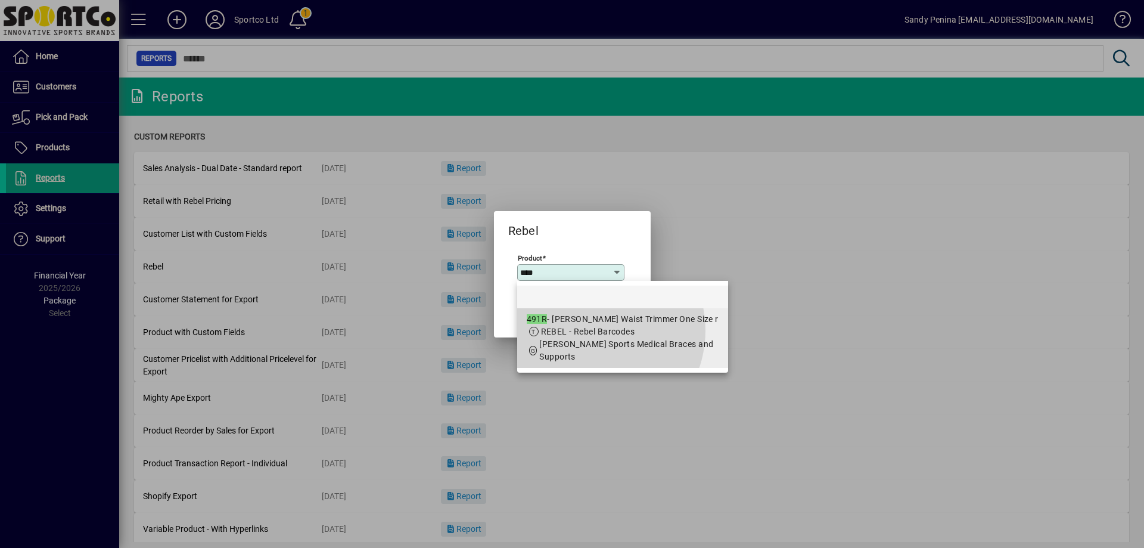
click at [589, 330] on span "REBEL - Rebel Barcodes" at bounding box center [588, 332] width 94 height 10
type input "**********"
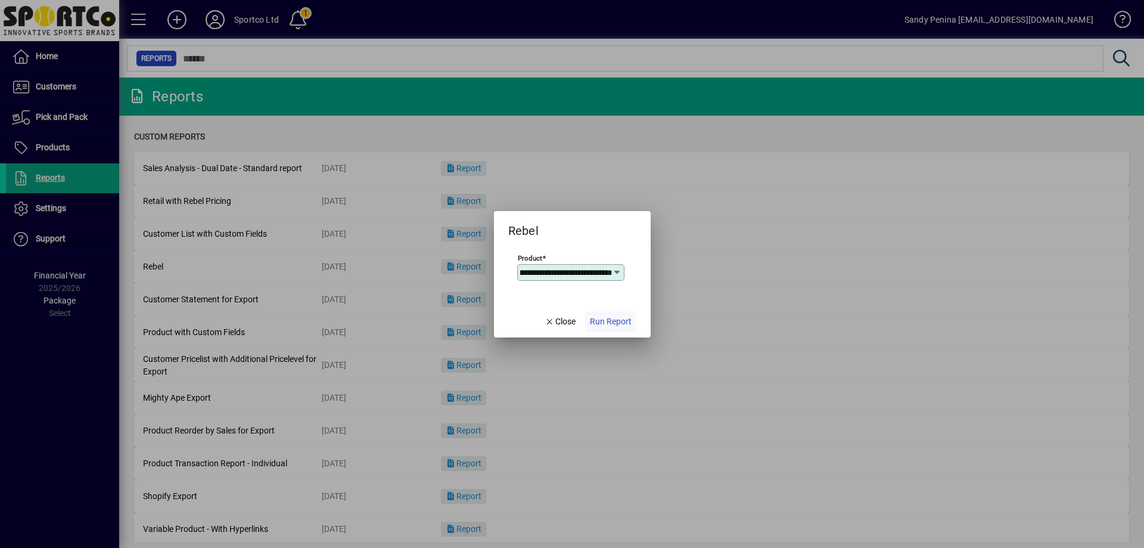
click at [616, 313] on span "button" at bounding box center [610, 322] width 51 height 29
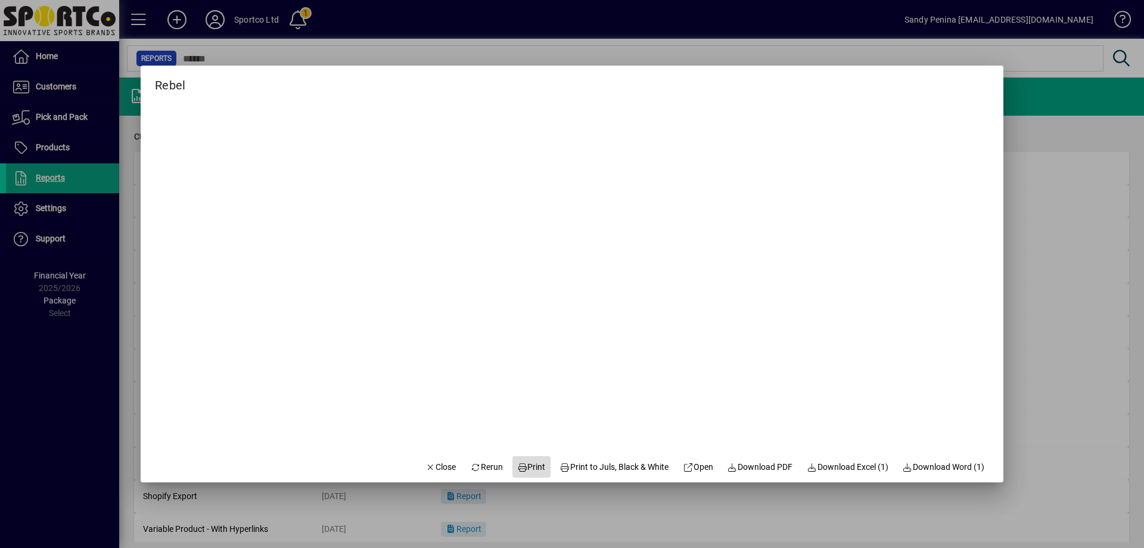
click at [517, 467] on icon at bounding box center [522, 467] width 11 height 8
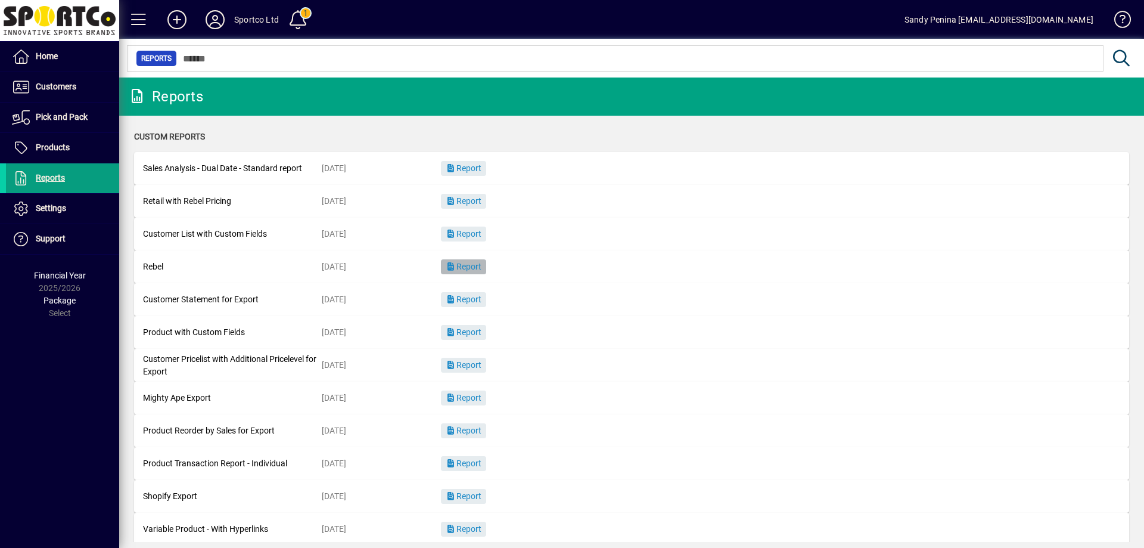
click at [459, 268] on span "Report" at bounding box center [464, 267] width 36 height 10
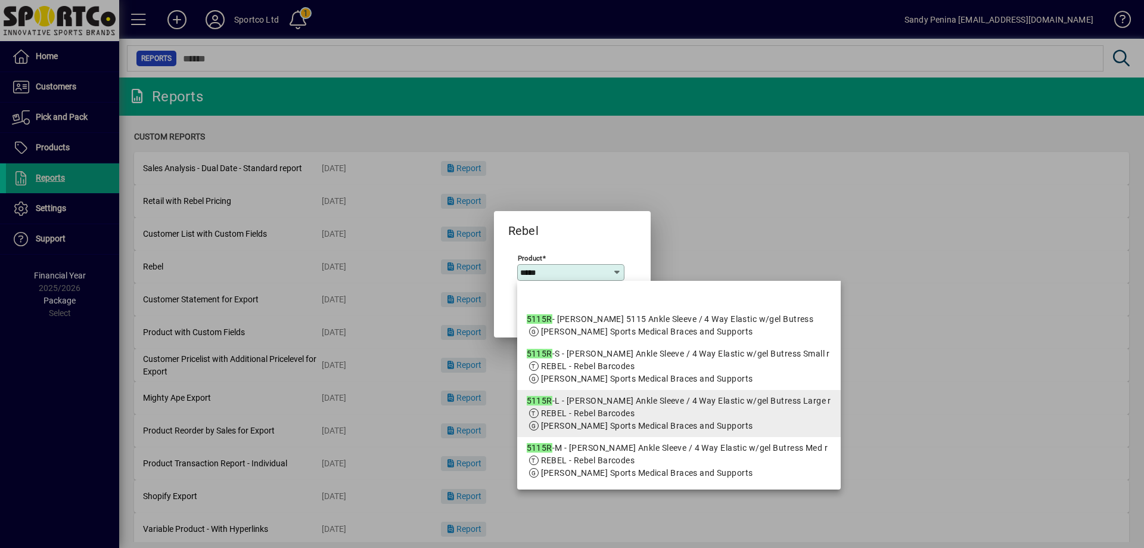
click at [642, 395] on div "5115R -L - McDavid Ankle Sleeve / 4 Way Elastic w/gel Butress Large r" at bounding box center [679, 401] width 305 height 13
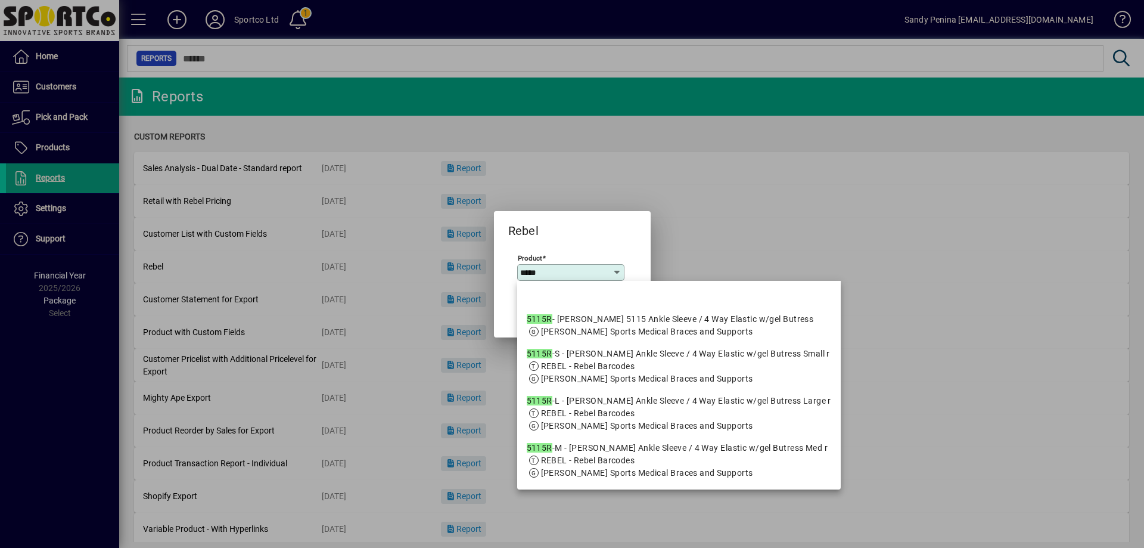
type input "**********"
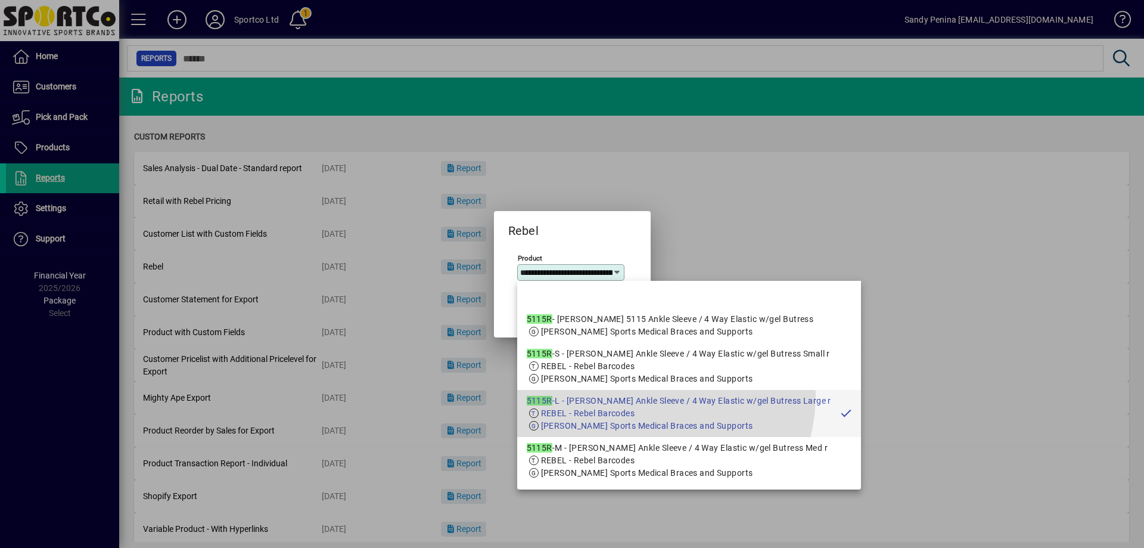
scroll to position [0, 177]
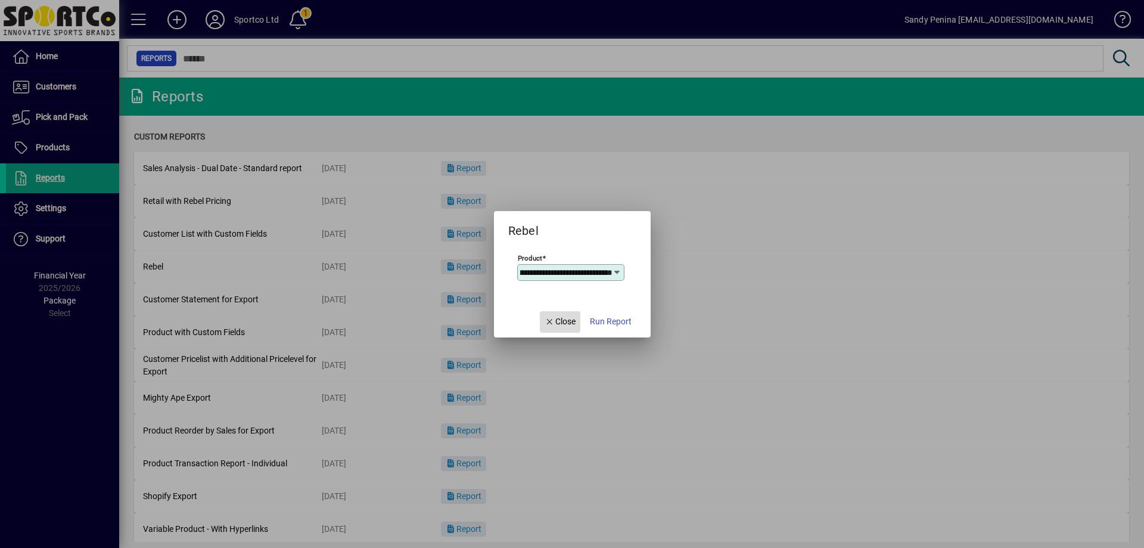
click at [576, 321] on span "button" at bounding box center [560, 322] width 41 height 29
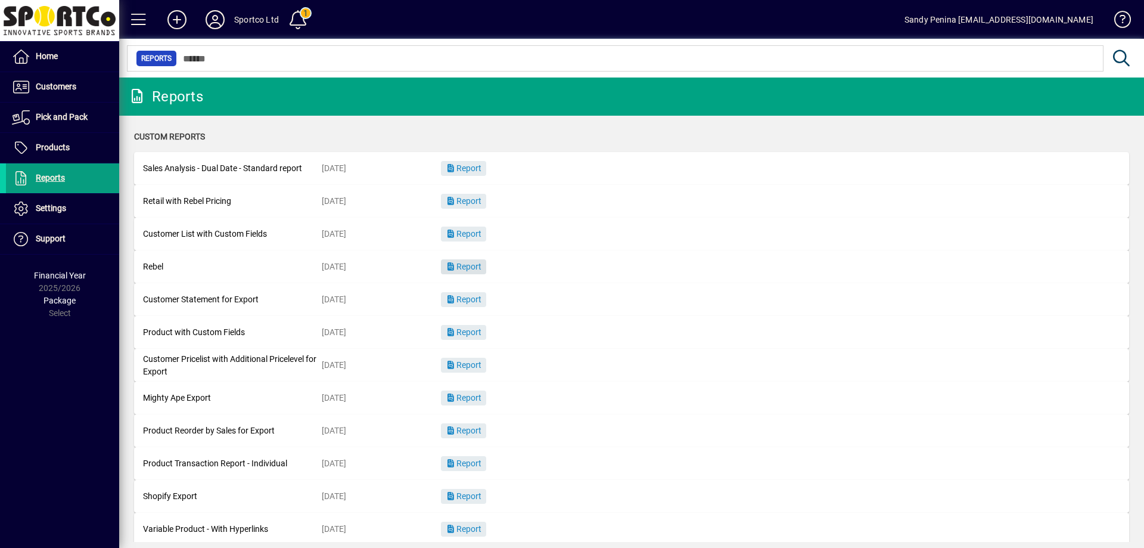
click at [451, 265] on icon "button" at bounding box center [451, 266] width 11 height 8
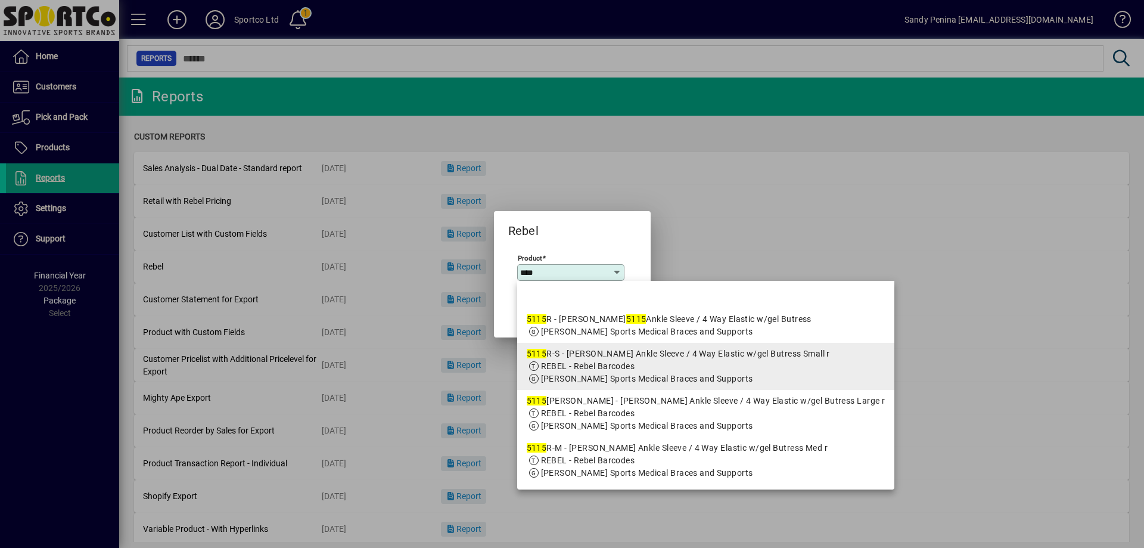
click at [603, 367] on span "REBEL - Rebel Barcodes" at bounding box center [588, 366] width 94 height 10
type input "**********"
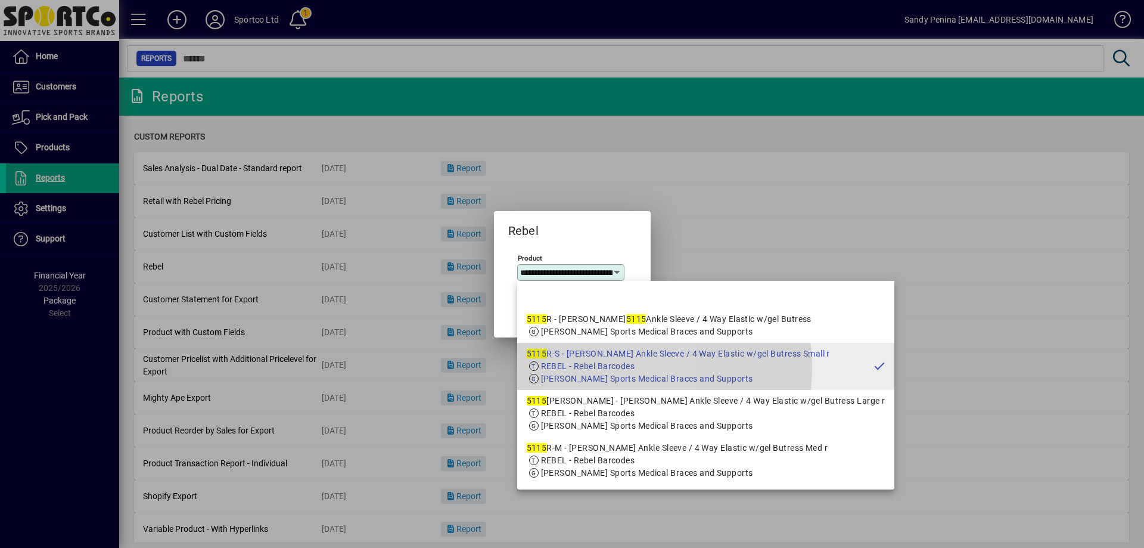
scroll to position [0, 178]
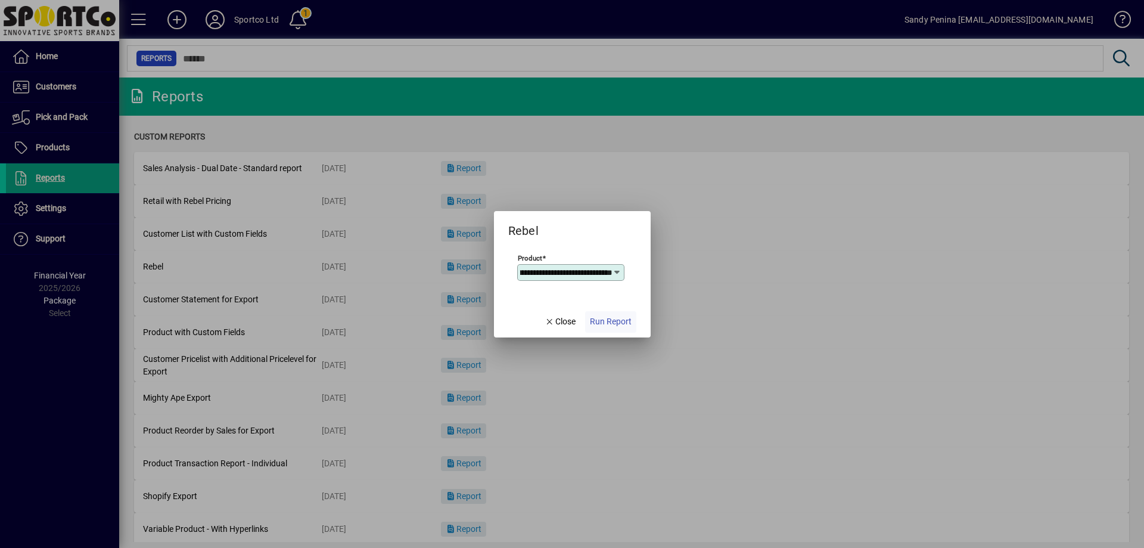
click at [605, 315] on span "button" at bounding box center [610, 322] width 51 height 29
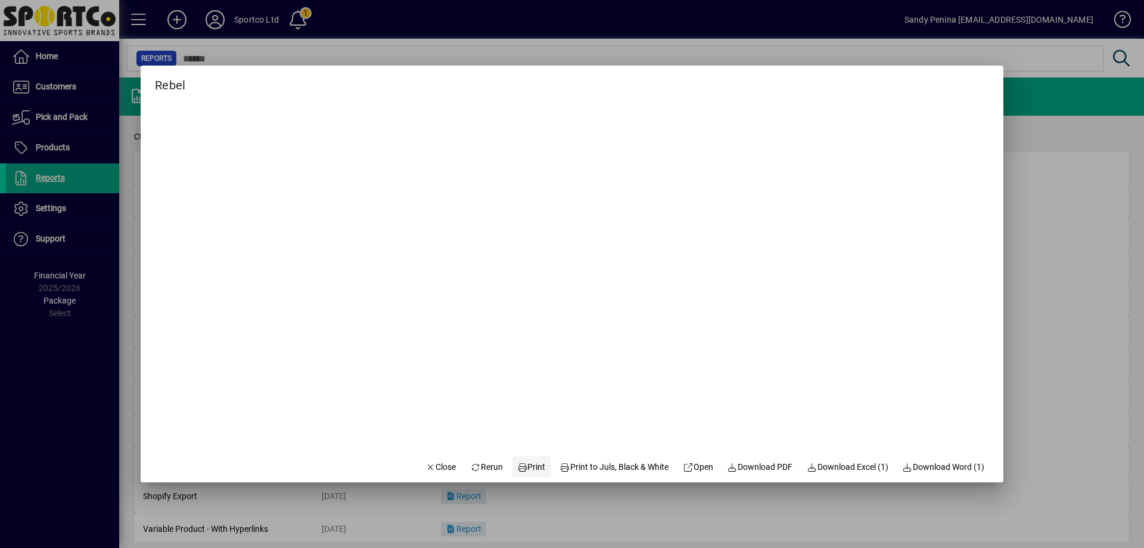
click at [532, 466] on span "Print" at bounding box center [531, 467] width 29 height 13
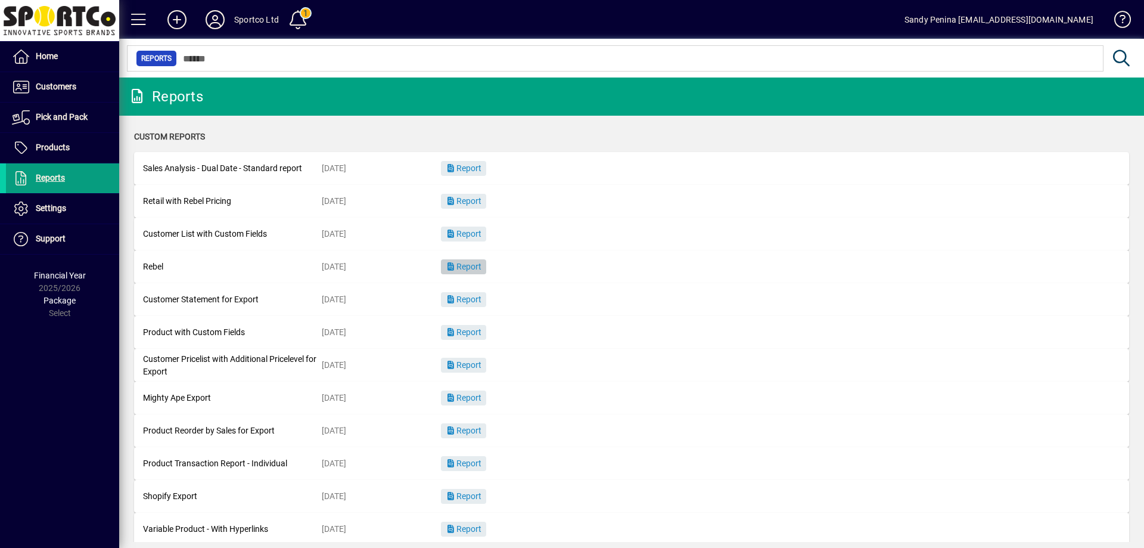
click at [458, 258] on span "button" at bounding box center [463, 267] width 45 height 29
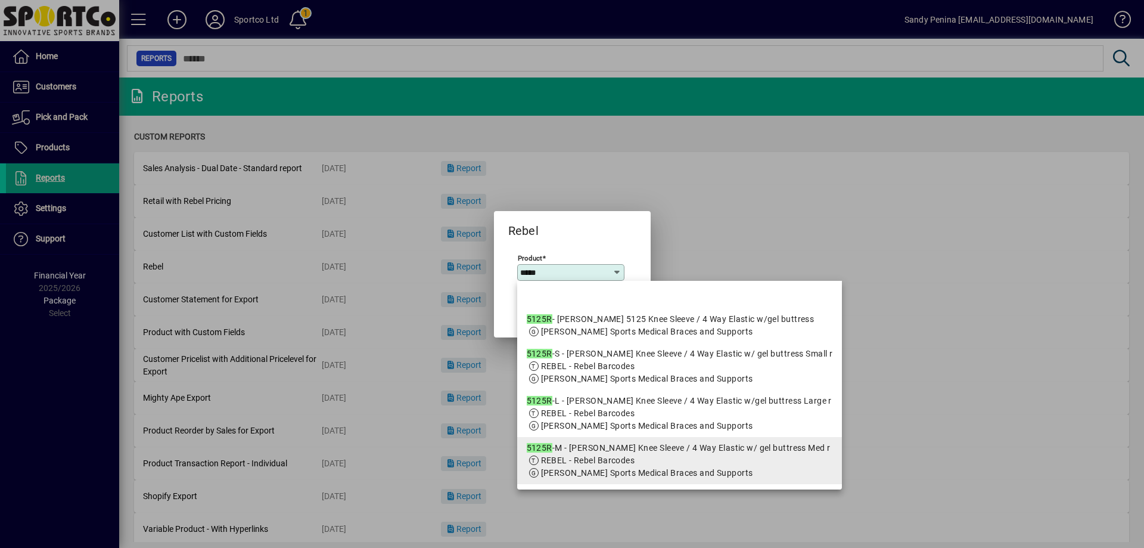
click at [574, 454] on app-search-response-field "REBEL - Rebel Barcodes" at bounding box center [588, 460] width 94 height 13
type input "**********"
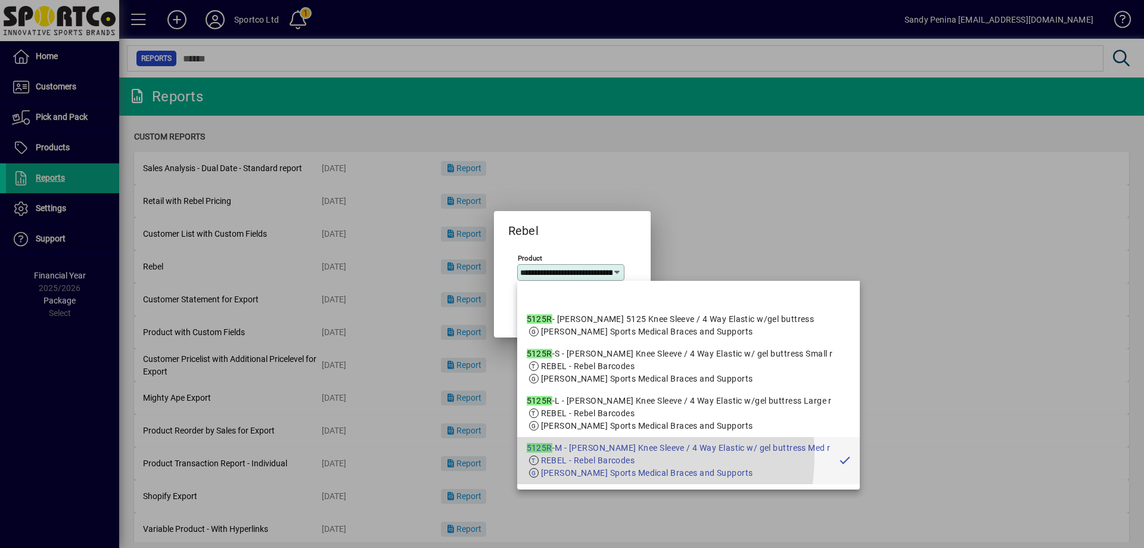
scroll to position [0, 177]
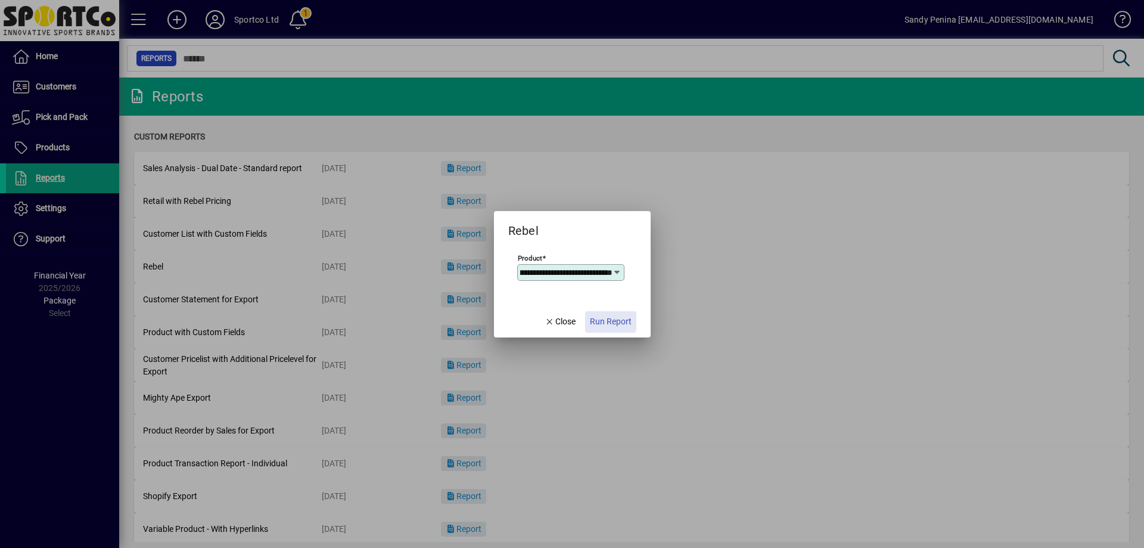
click at [610, 321] on span "Run Report" at bounding box center [611, 321] width 42 height 13
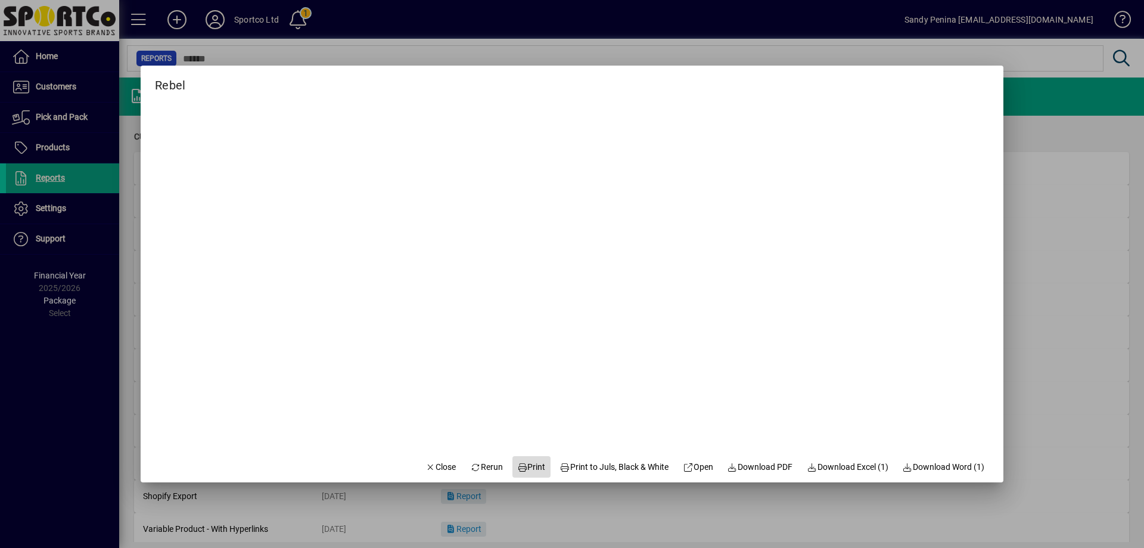
click at [536, 468] on span at bounding box center [532, 466] width 38 height 29
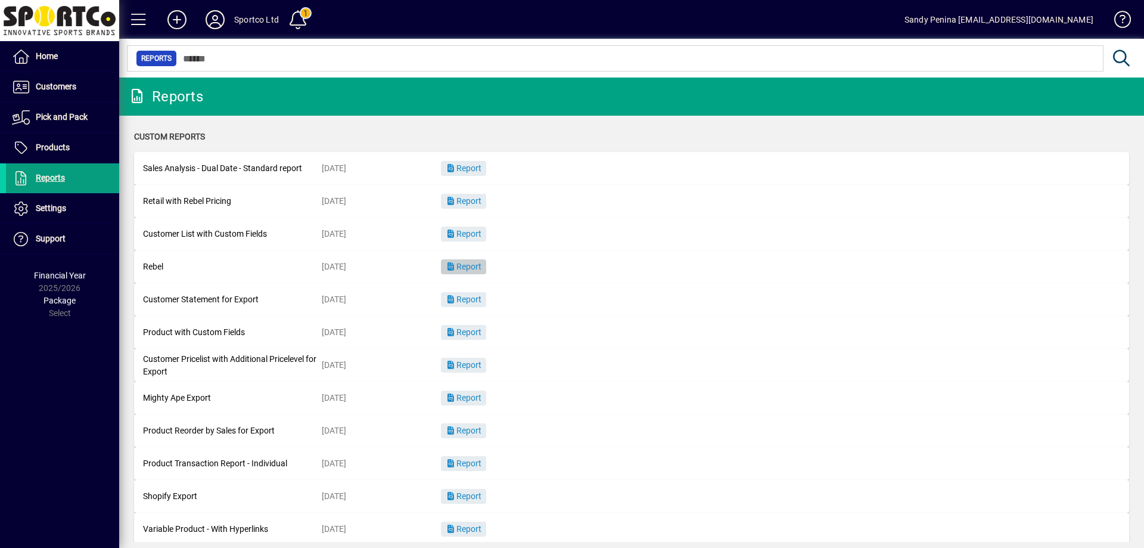
click at [468, 260] on span "button" at bounding box center [463, 267] width 45 height 29
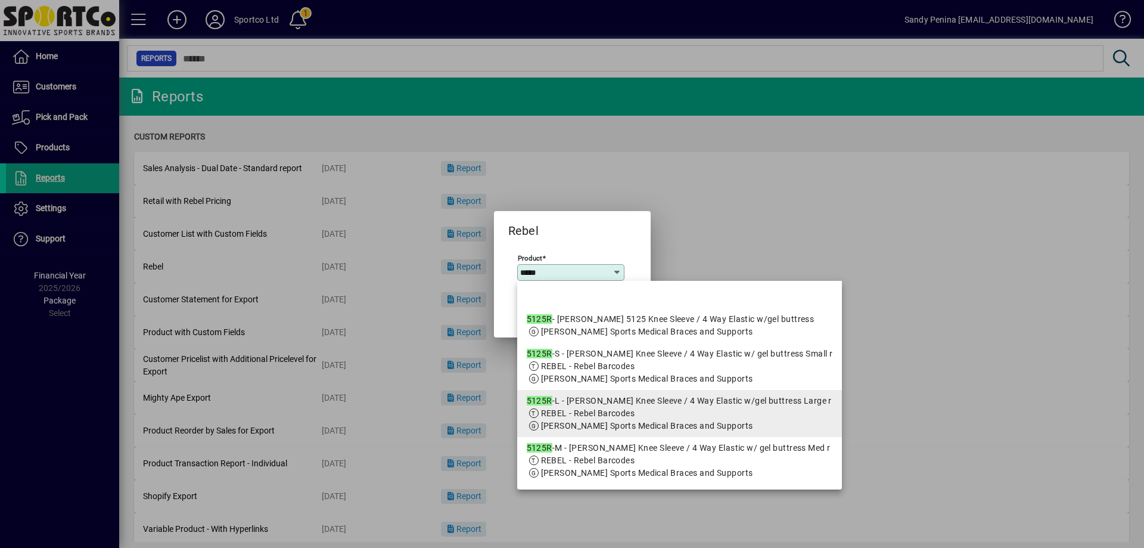
click at [572, 414] on span "REBEL - Rebel Barcodes" at bounding box center [588, 413] width 94 height 10
type input "**********"
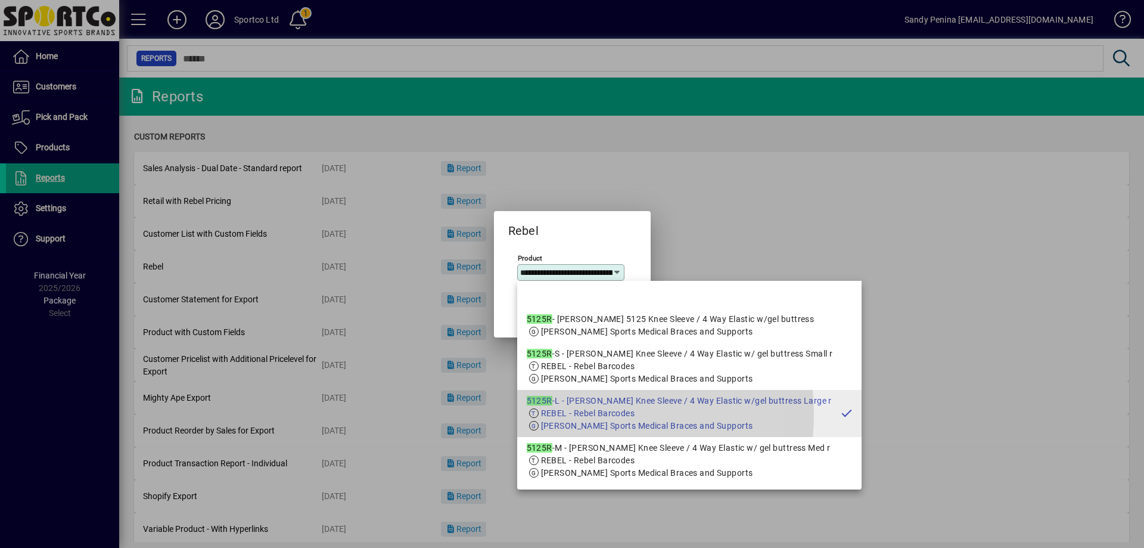
scroll to position [0, 177]
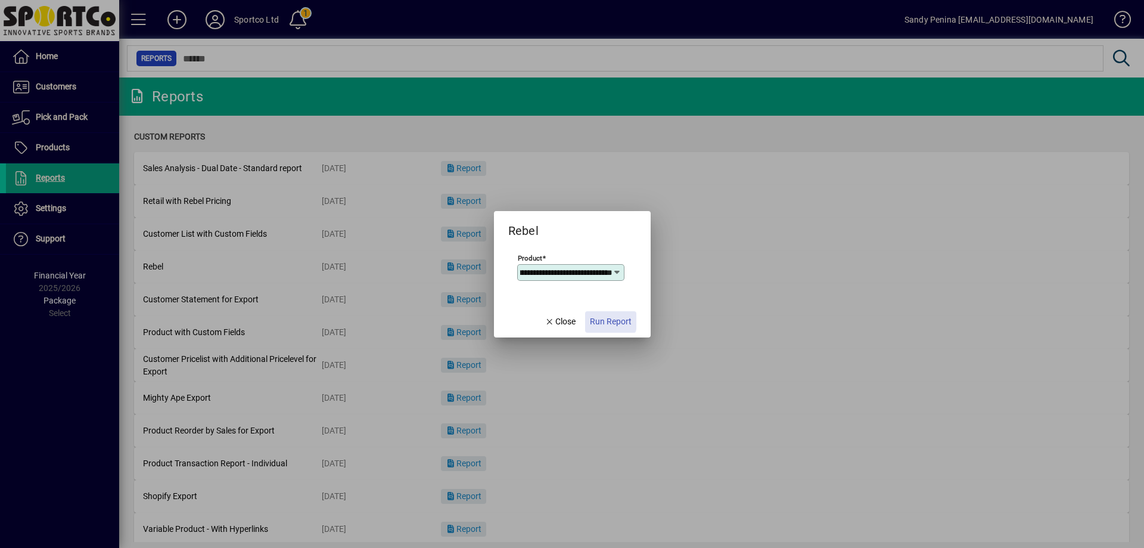
click at [607, 321] on span "Run Report" at bounding box center [611, 321] width 42 height 13
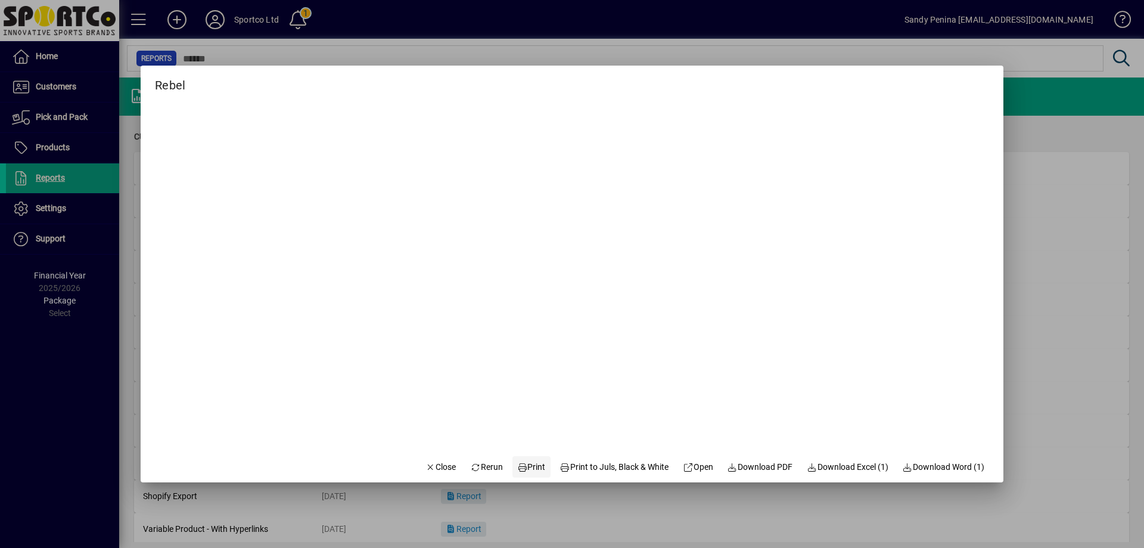
click at [526, 465] on span "Print" at bounding box center [531, 467] width 29 height 13
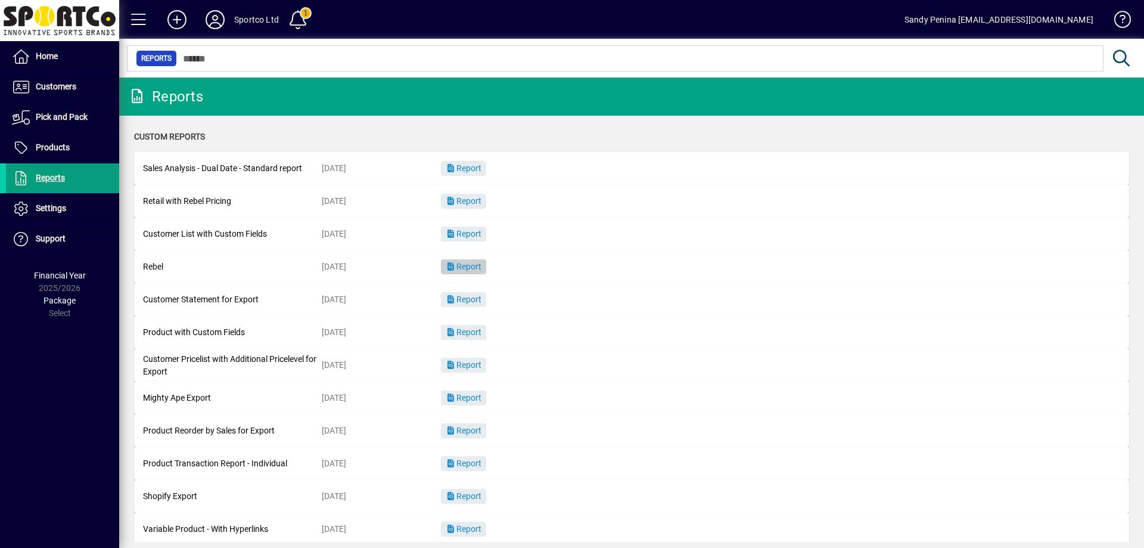
click at [464, 258] on span "button" at bounding box center [463, 267] width 45 height 29
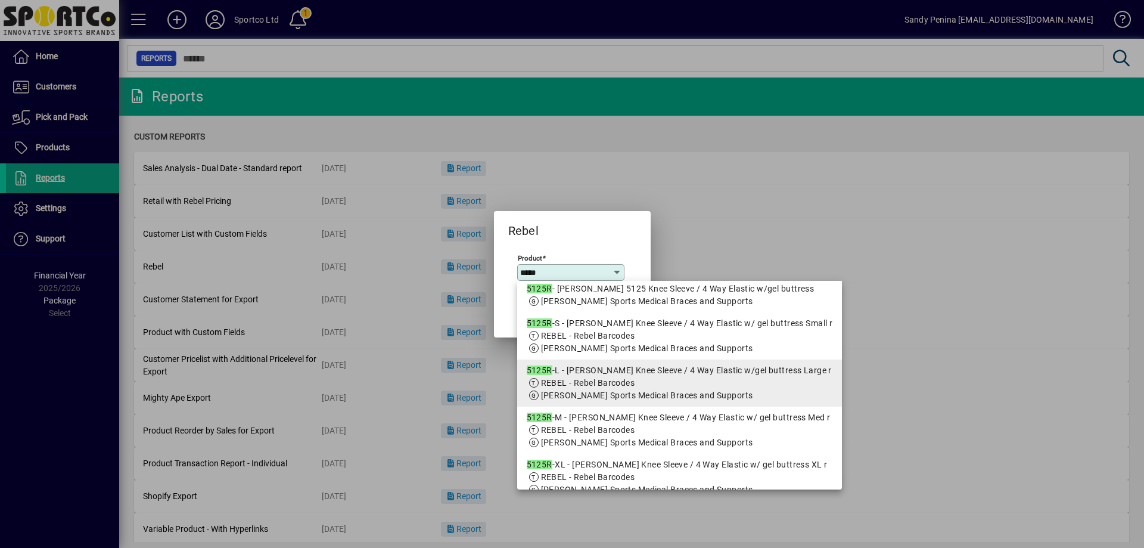
scroll to position [46, 0]
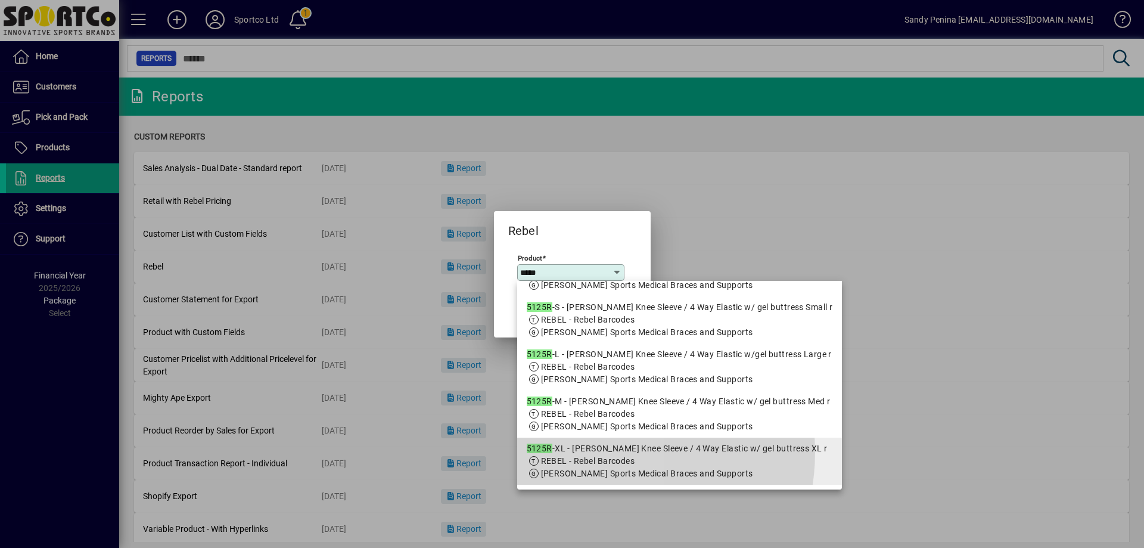
click at [588, 452] on div "5125R -XL - McDavid Knee Sleeve / 4 Way Elastic w/ gel buttress XL r" at bounding box center [680, 448] width 306 height 13
type input "**********"
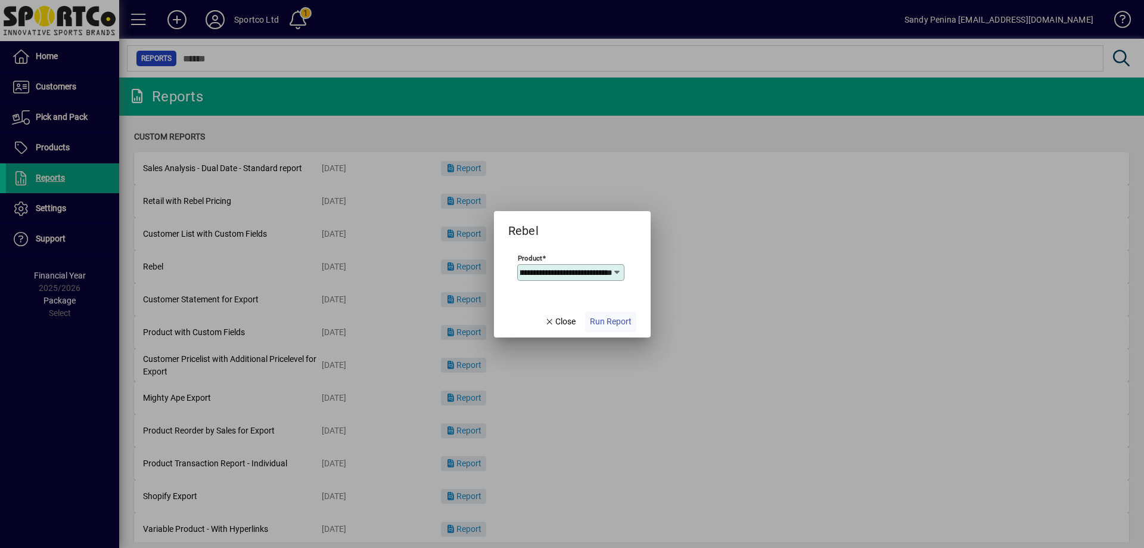
click at [625, 321] on span "Run Report" at bounding box center [611, 321] width 42 height 13
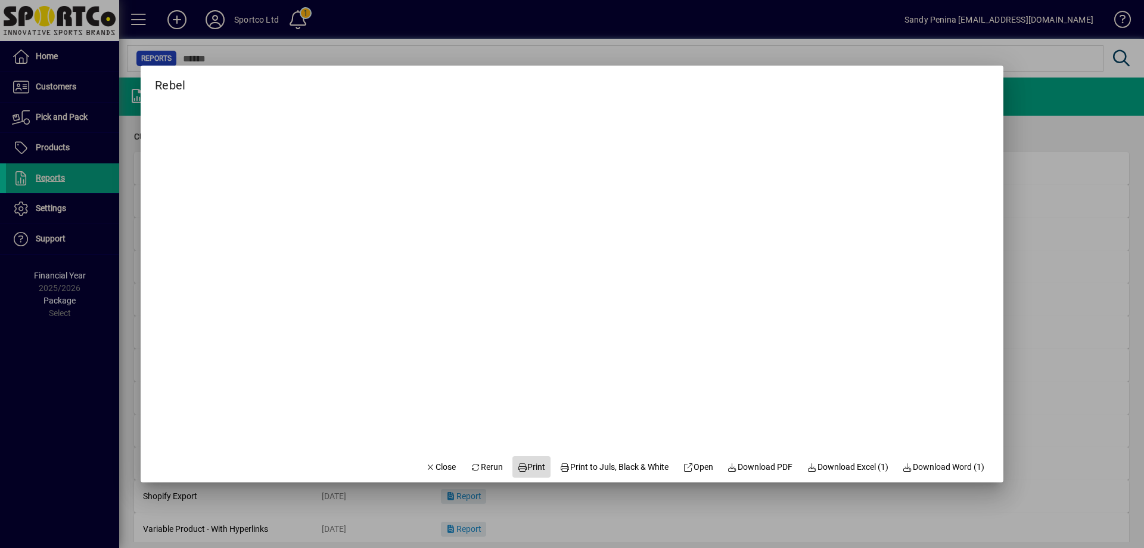
click at [517, 466] on span "Print" at bounding box center [531, 467] width 29 height 13
click at [444, 462] on span "button" at bounding box center [441, 466] width 41 height 29
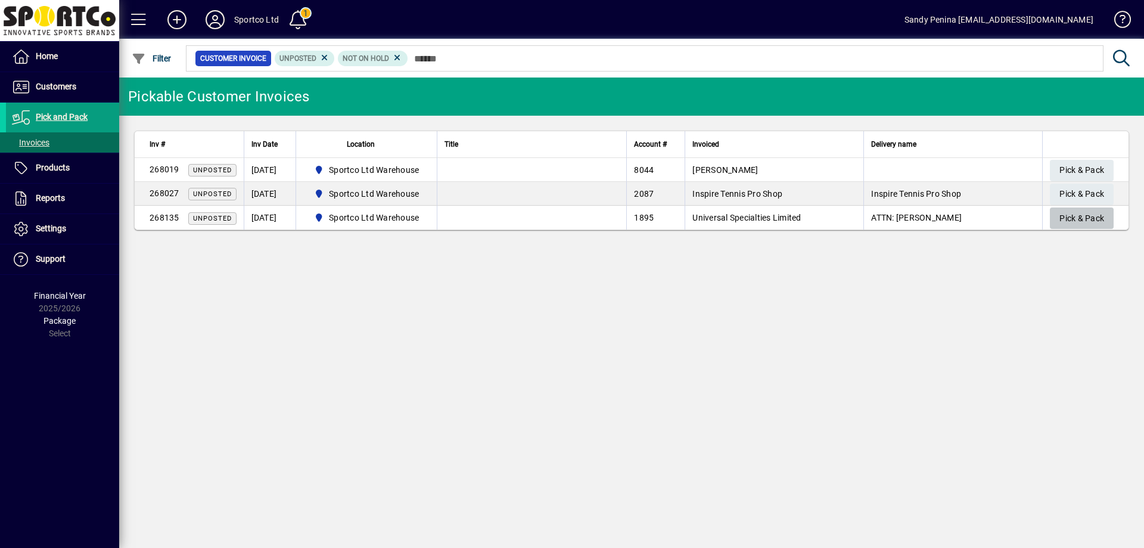
click at [1064, 216] on span "Pick & Pack" at bounding box center [1082, 219] width 45 height 20
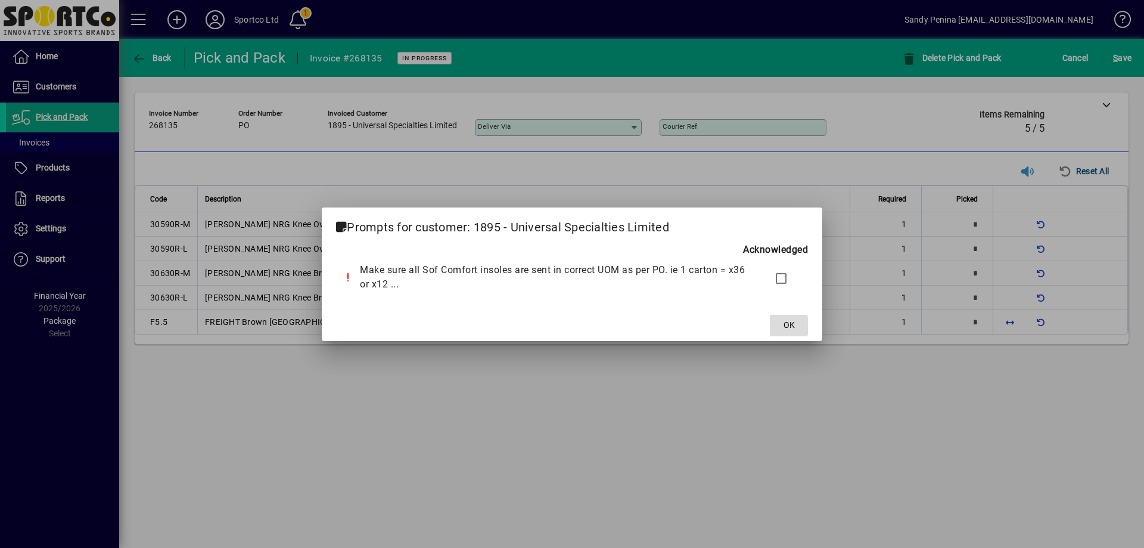
click at [794, 321] on span "OK" at bounding box center [789, 325] width 11 height 13
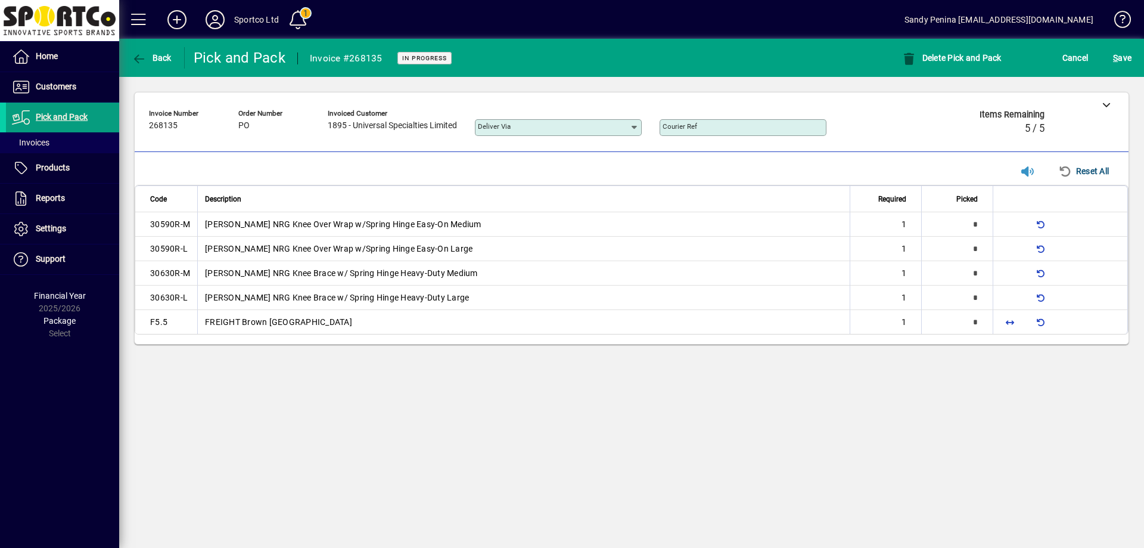
type input "*"
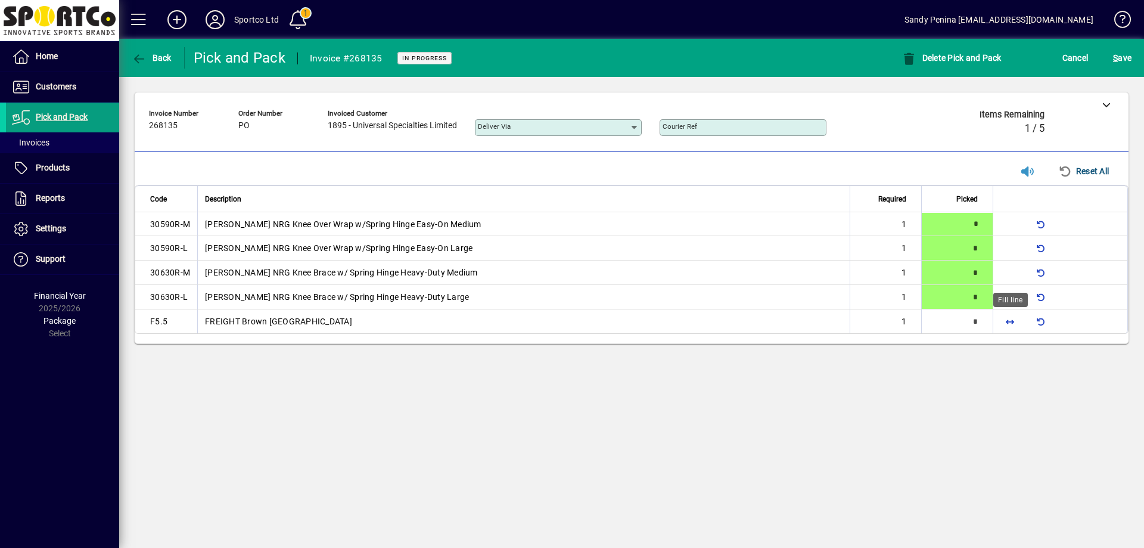
click at [1004, 327] on span "button" at bounding box center [1010, 321] width 29 height 29
type input "*"
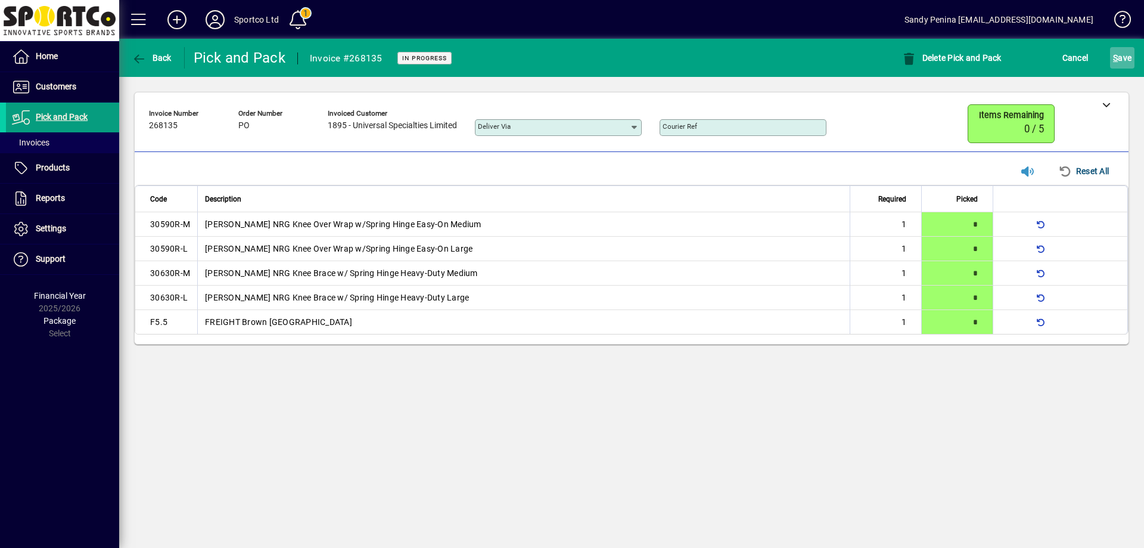
click at [1111, 56] on span "submit" at bounding box center [1122, 58] width 24 height 29
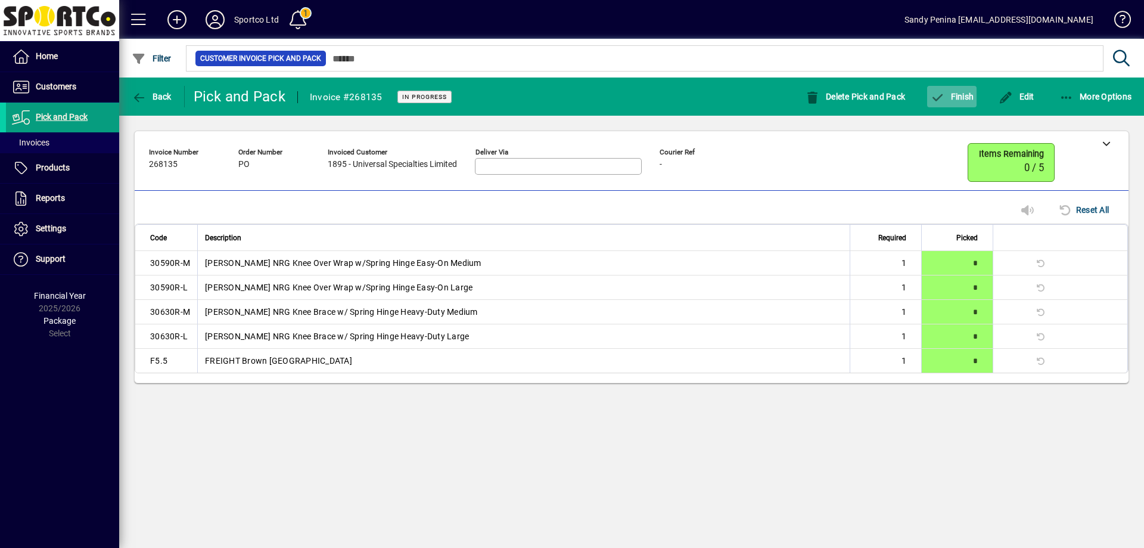
click at [970, 95] on span "Finish" at bounding box center [952, 97] width 44 height 10
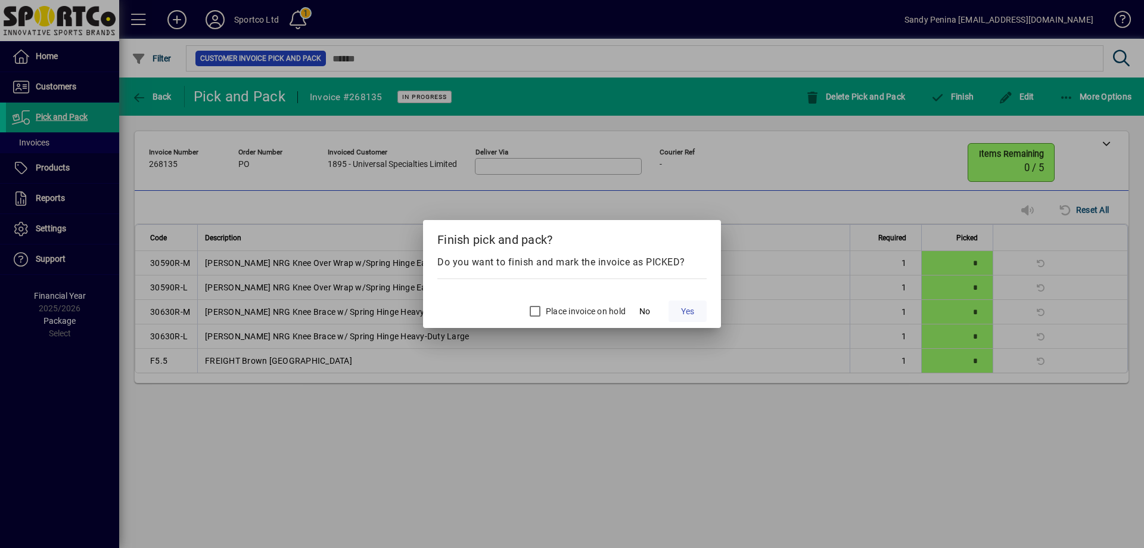
click at [682, 316] on span "Yes" at bounding box center [687, 311] width 13 height 13
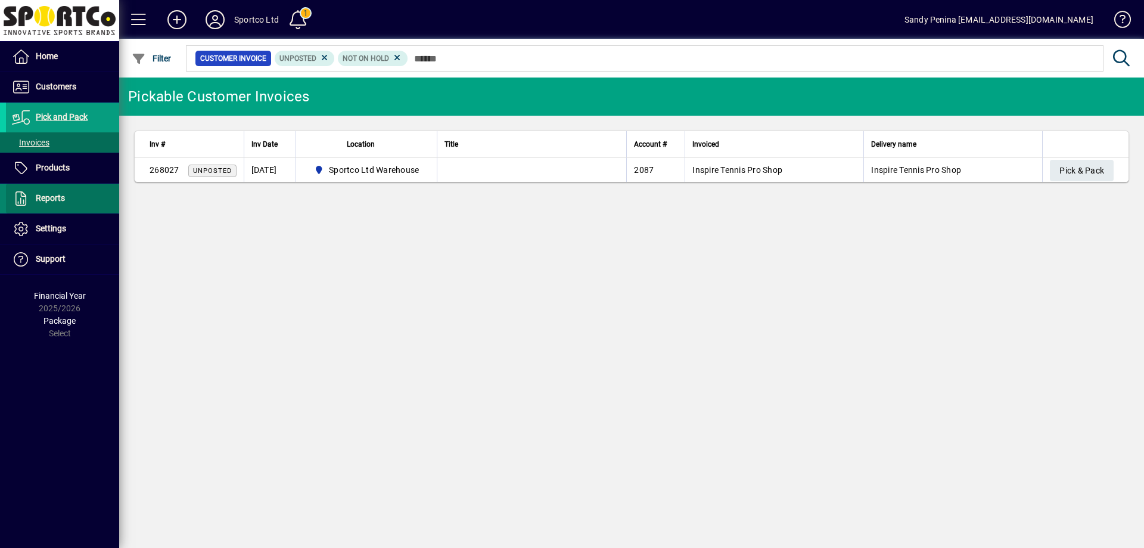
click at [55, 199] on span "Reports" at bounding box center [50, 198] width 29 height 10
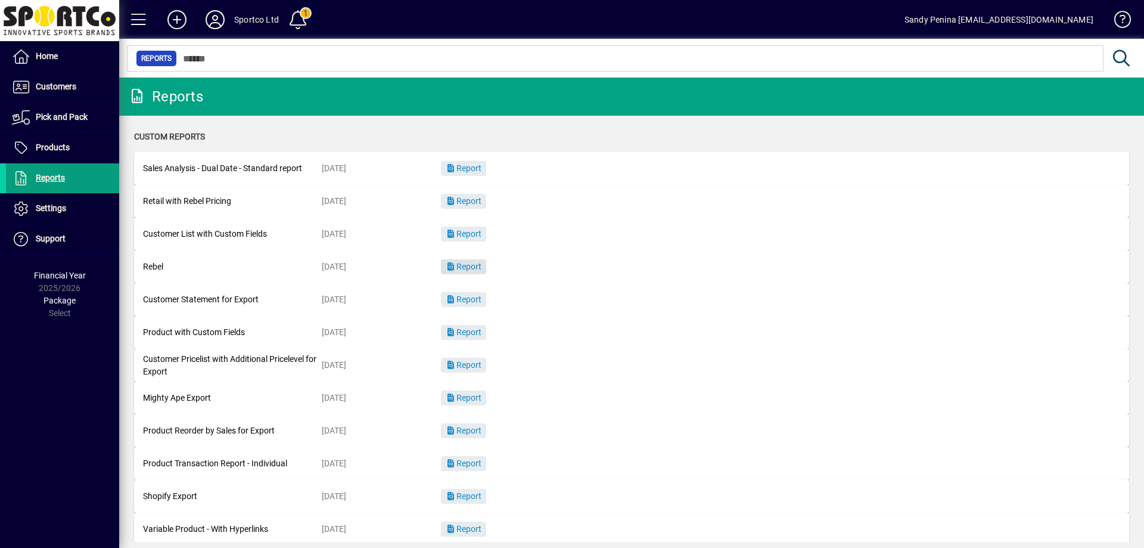
click at [470, 261] on span "button" at bounding box center [463, 267] width 45 height 29
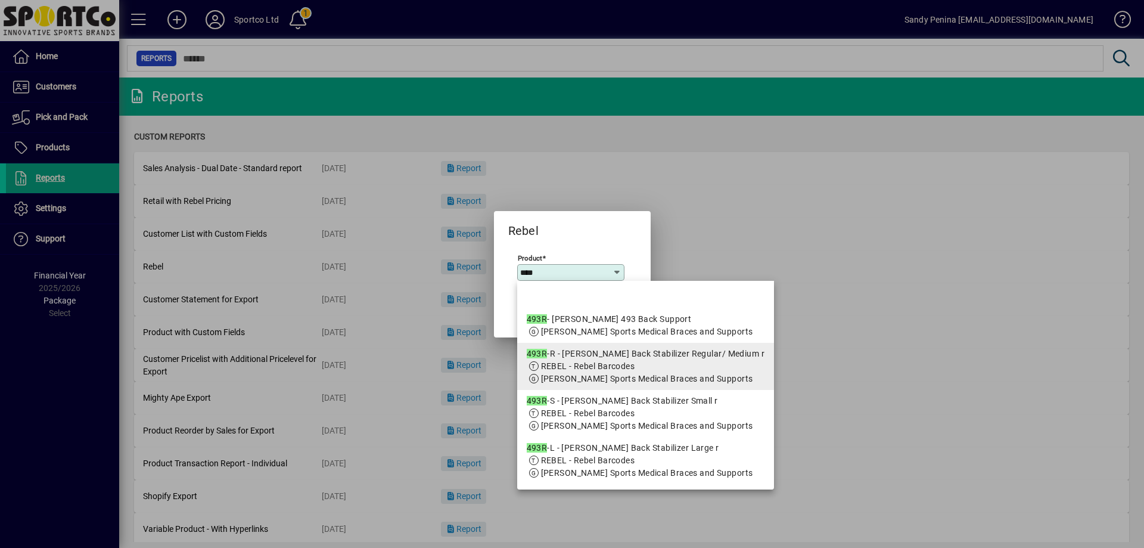
click at [652, 383] on span "[PERSON_NAME] Sports Medical Braces and Supports" at bounding box center [647, 379] width 212 height 10
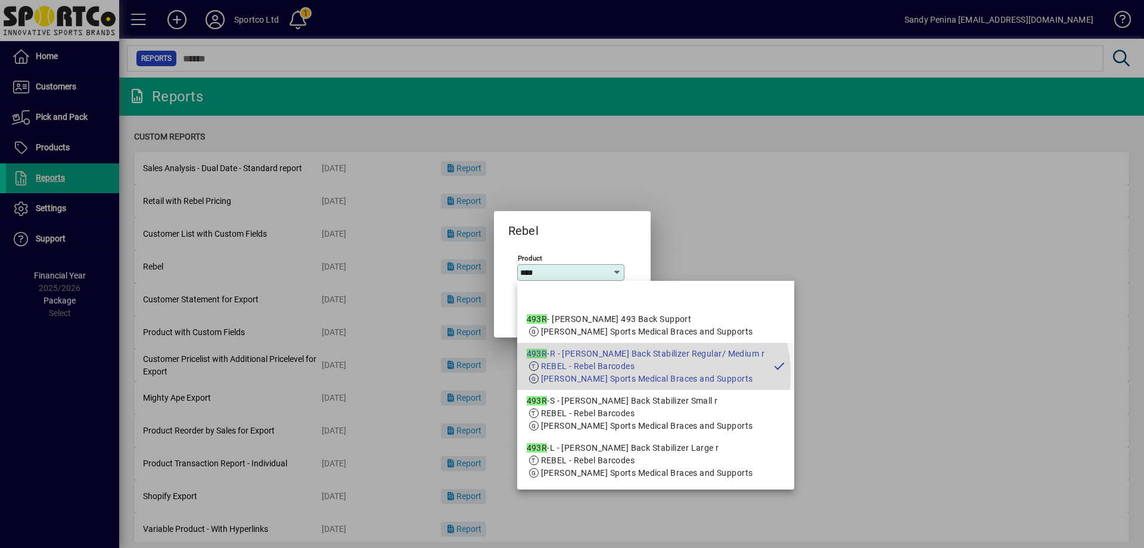
type input "**********"
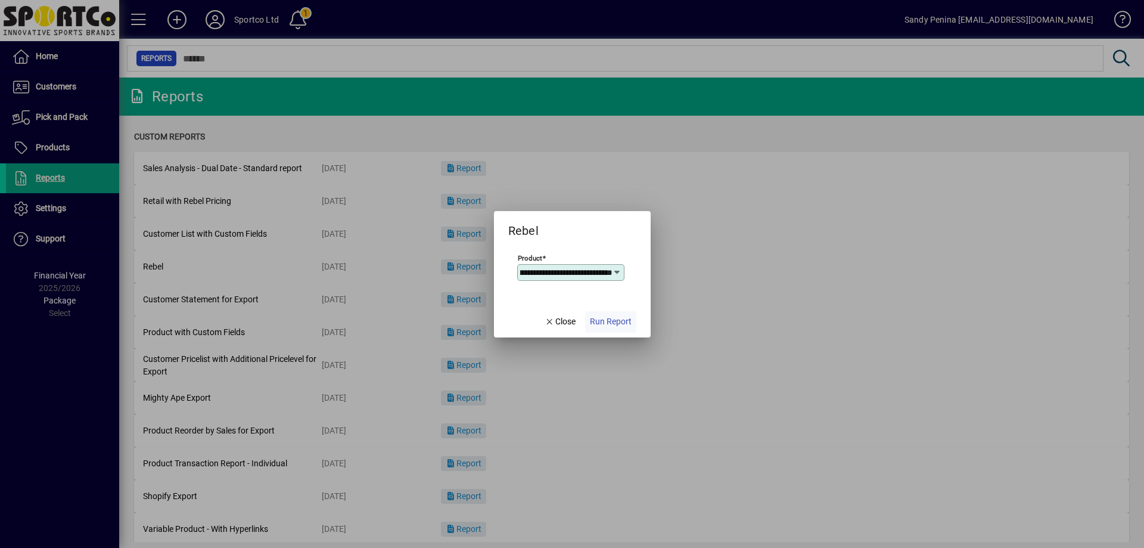
click at [624, 320] on span "Run Report" at bounding box center [611, 321] width 42 height 13
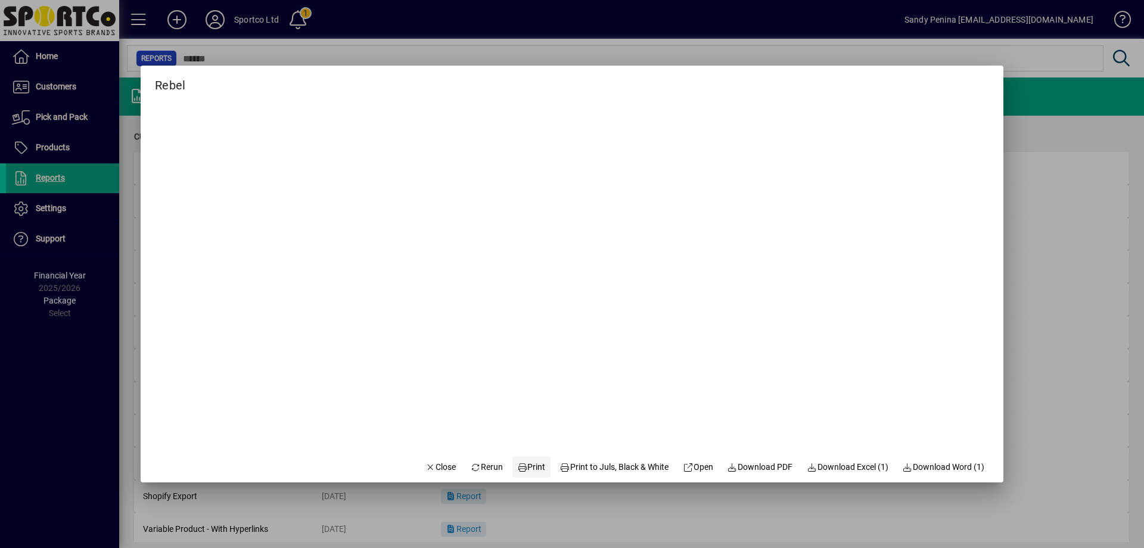
click at [519, 470] on span "Print" at bounding box center [531, 467] width 29 height 13
drag, startPoint x: 434, startPoint y: 464, endPoint x: 438, endPoint y: 430, distance: 33.6
click at [434, 464] on span "Close" at bounding box center [441, 467] width 31 height 13
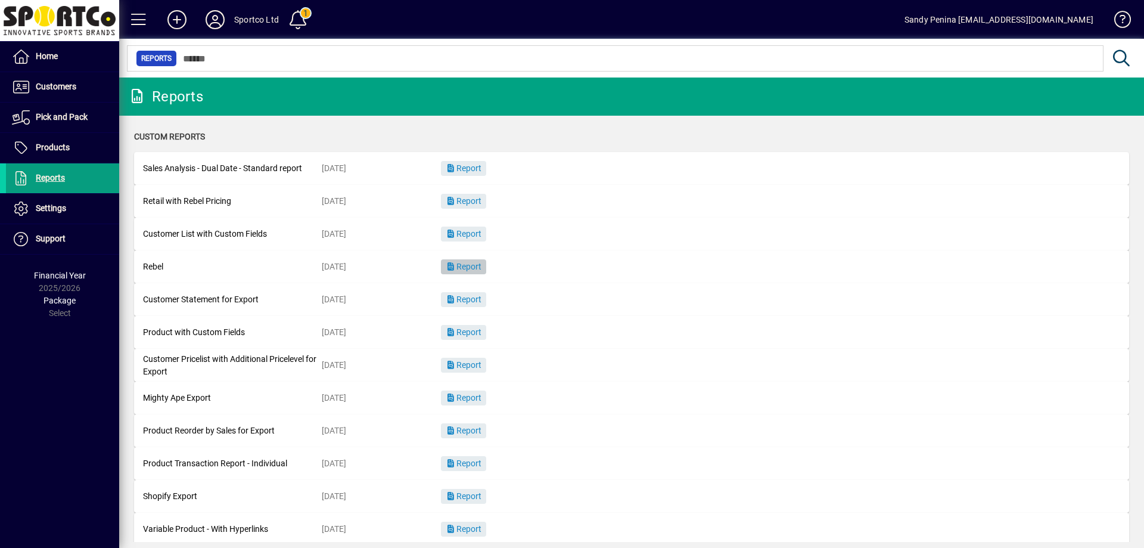
click at [478, 269] on span "Report" at bounding box center [464, 267] width 36 height 10
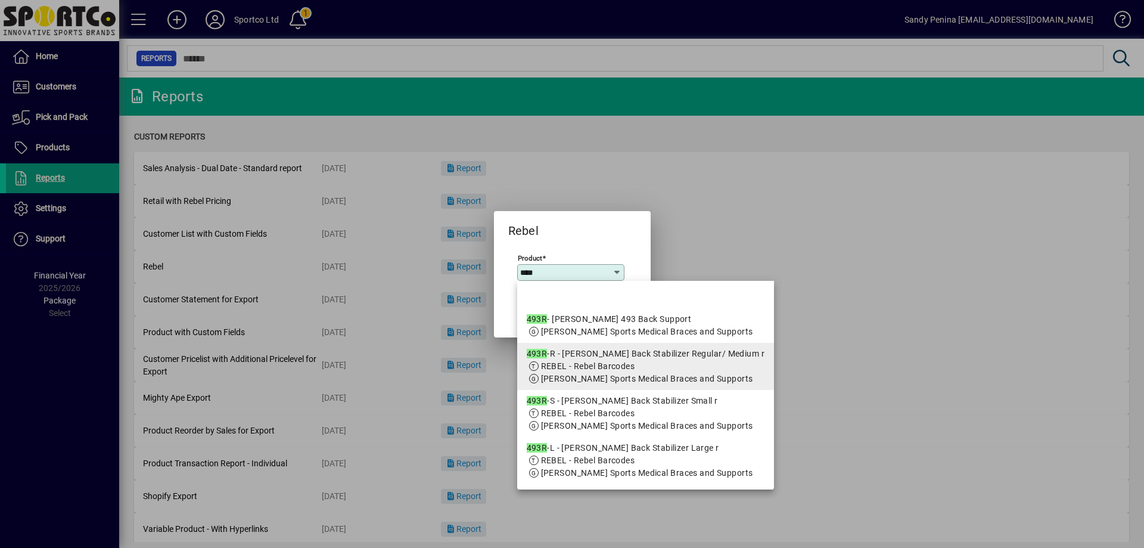
scroll to position [60, 0]
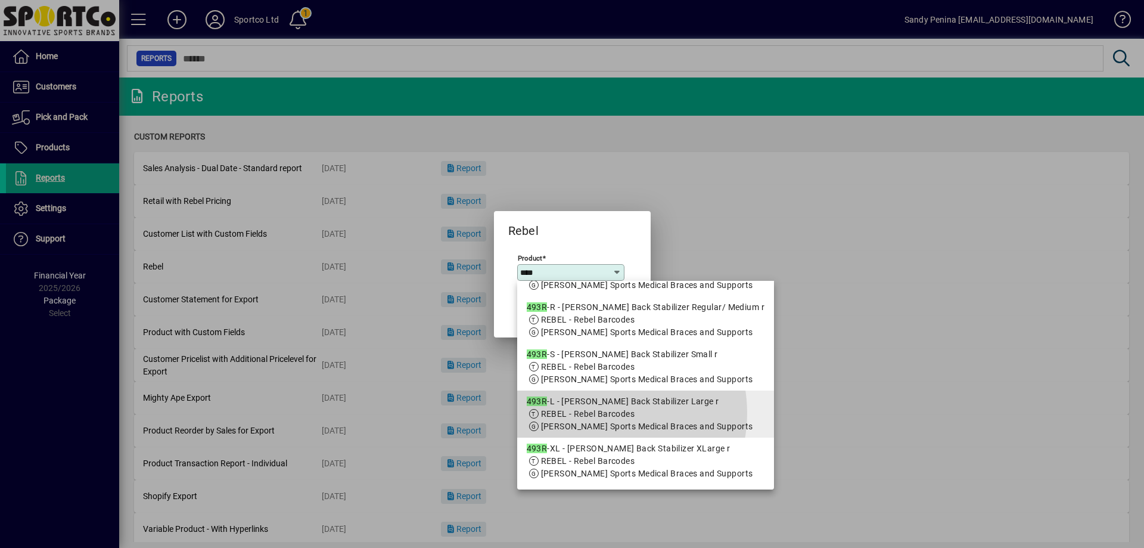
click at [598, 418] on span "REBEL - Rebel Barcodes" at bounding box center [588, 414] width 94 height 10
type input "**********"
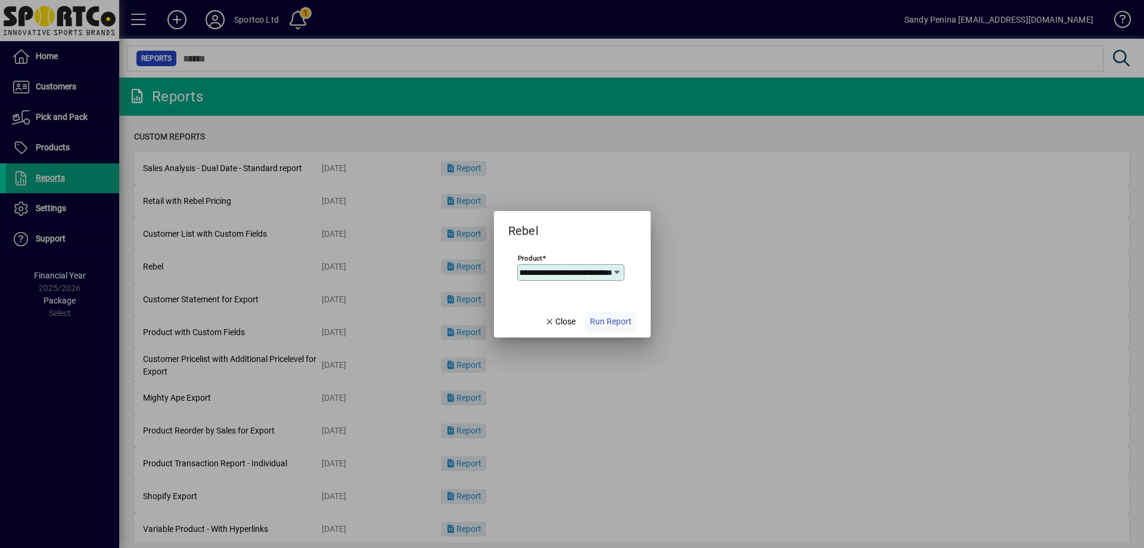
scroll to position [0, 0]
click at [611, 325] on span "Run Report" at bounding box center [611, 321] width 42 height 13
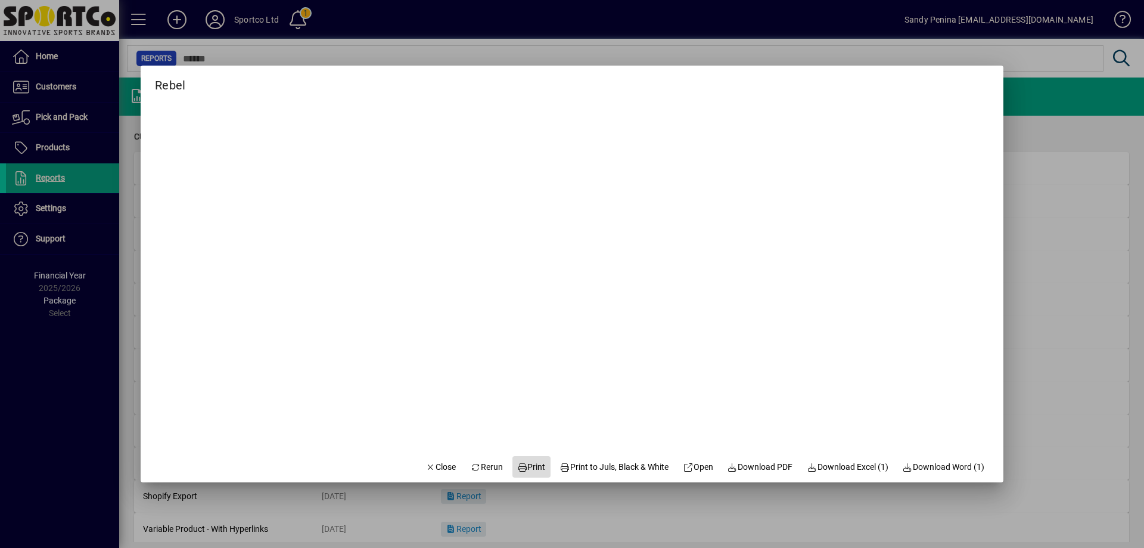
click at [523, 473] on span at bounding box center [532, 466] width 38 height 29
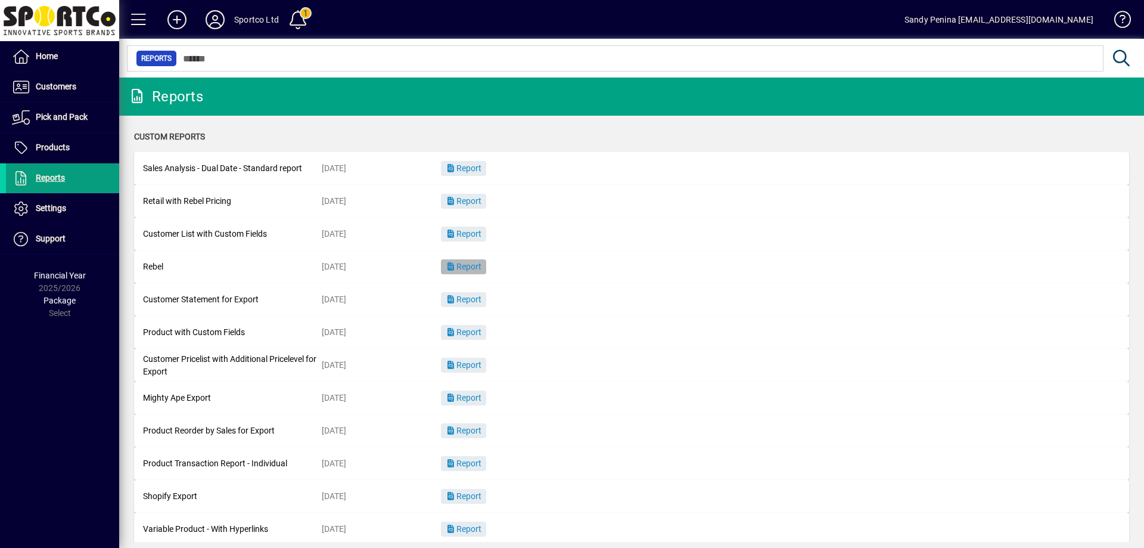
click at [478, 266] on span "Report" at bounding box center [464, 267] width 36 height 10
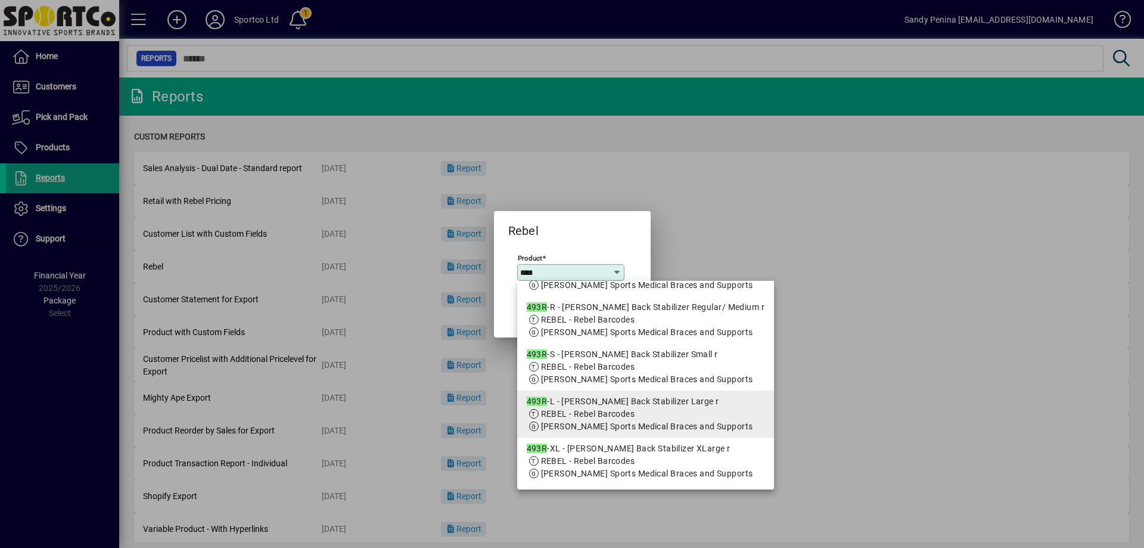
scroll to position [109, 0]
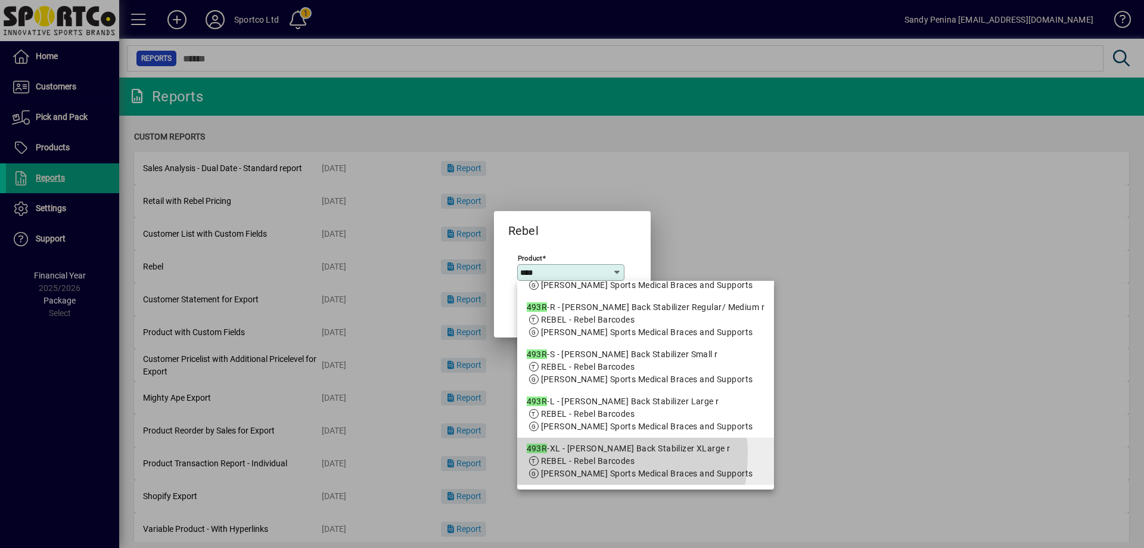
click at [581, 455] on app-search-response-field "REBEL - Rebel Barcodes" at bounding box center [588, 461] width 94 height 13
type input "**********"
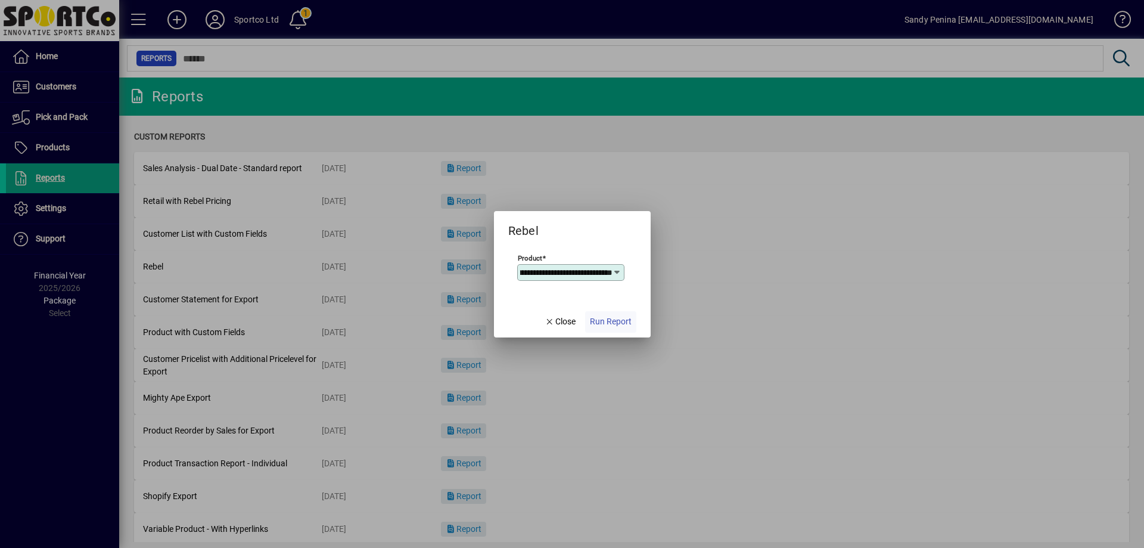
scroll to position [0, 0]
click at [607, 321] on span "Run Report" at bounding box center [611, 321] width 42 height 13
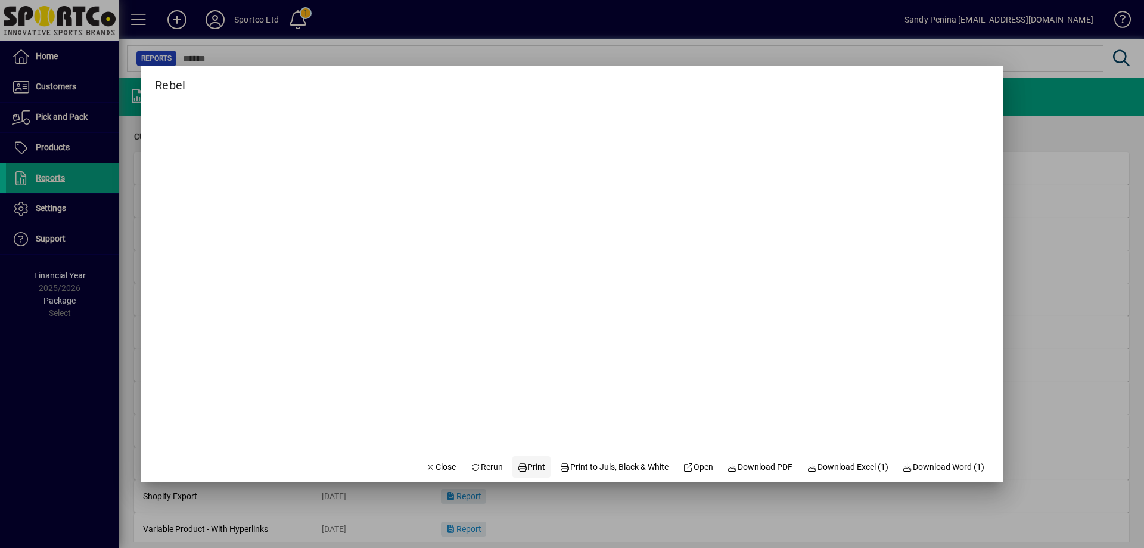
click at [525, 467] on span "Print" at bounding box center [531, 467] width 29 height 13
click at [426, 465] on icon "button" at bounding box center [431, 467] width 11 height 8
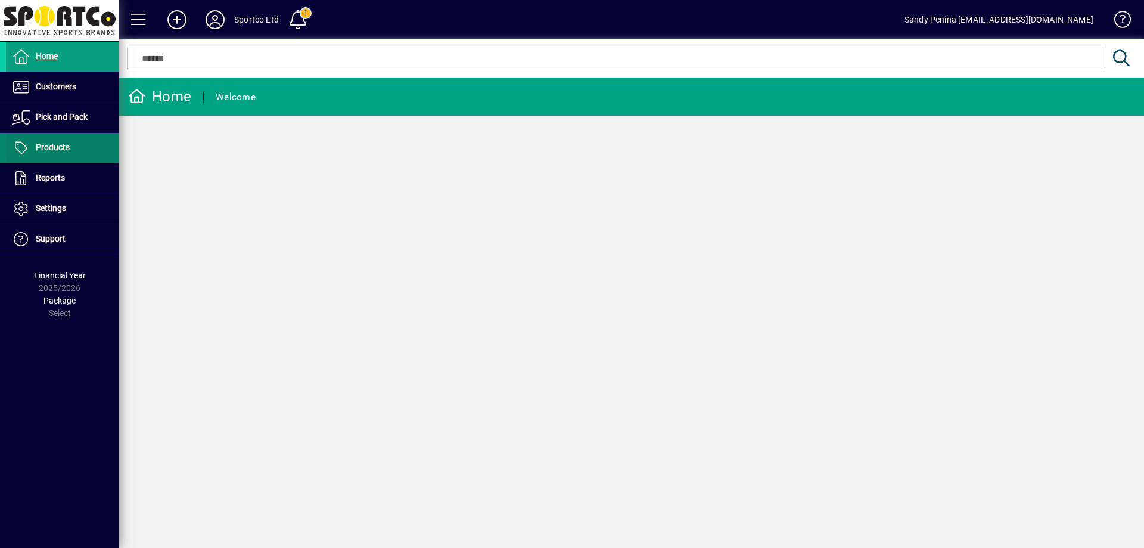
click at [51, 145] on span "Products" at bounding box center [53, 147] width 34 height 10
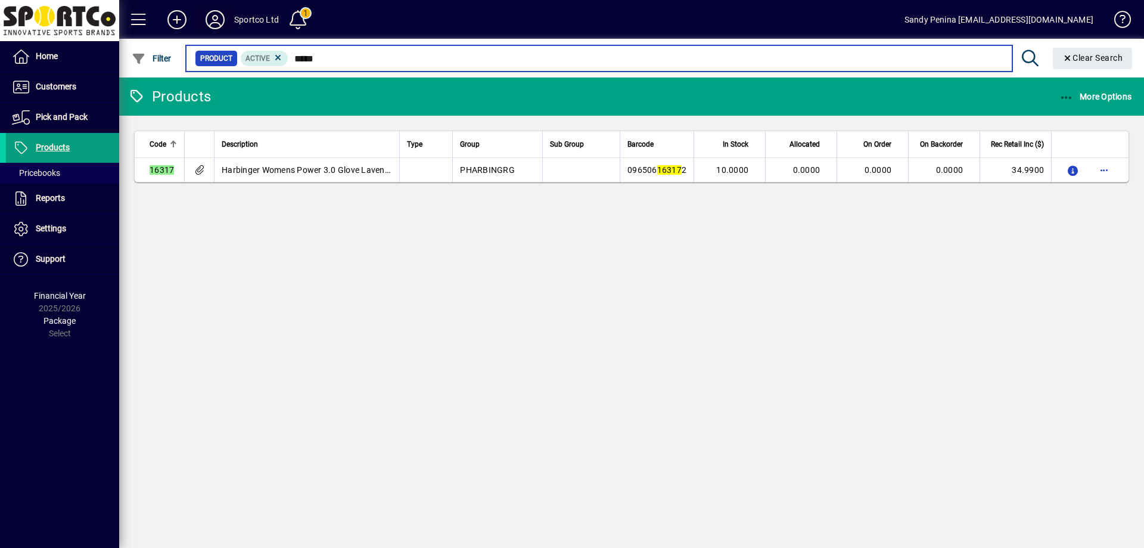
type input "*****"
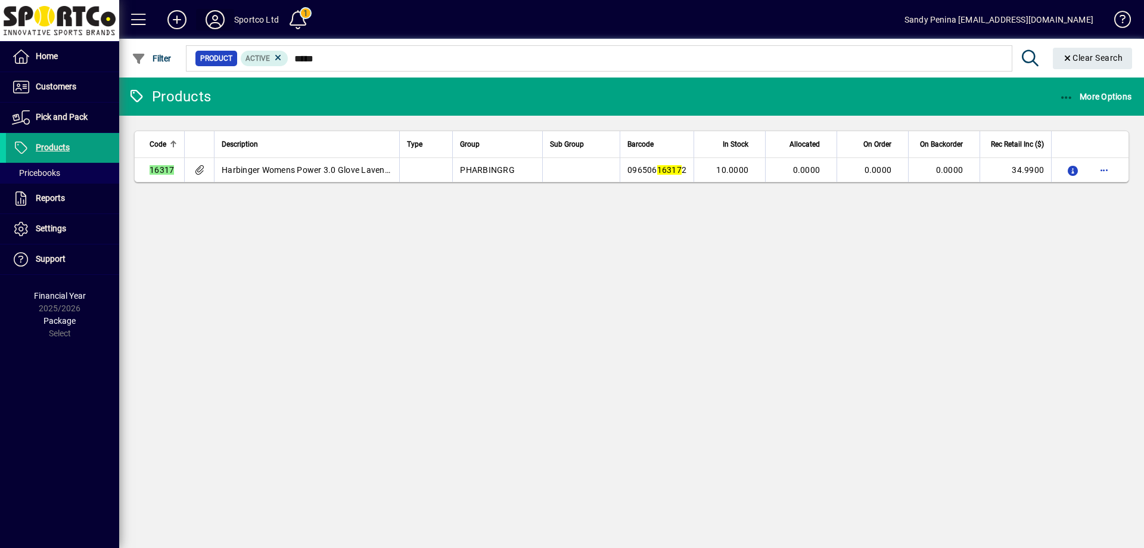
click at [219, 21] on icon at bounding box center [215, 19] width 24 height 19
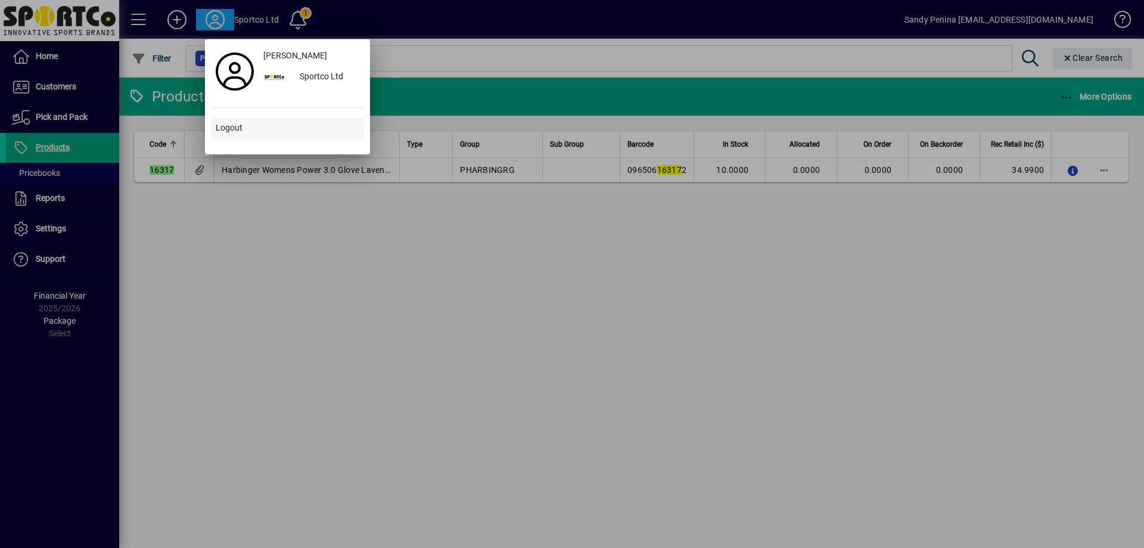
click at [231, 138] on span at bounding box center [287, 128] width 153 height 29
